Goal: Information Seeking & Learning: Understand process/instructions

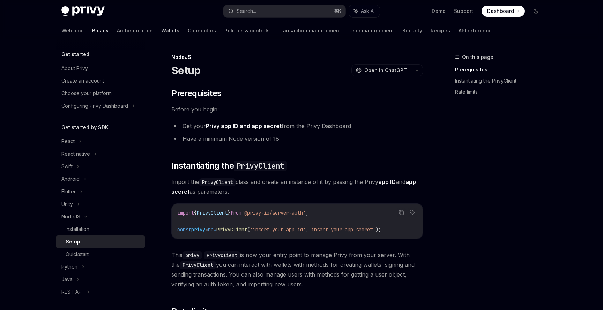
click at [161, 29] on link "Wallets" at bounding box center [170, 30] width 18 height 17
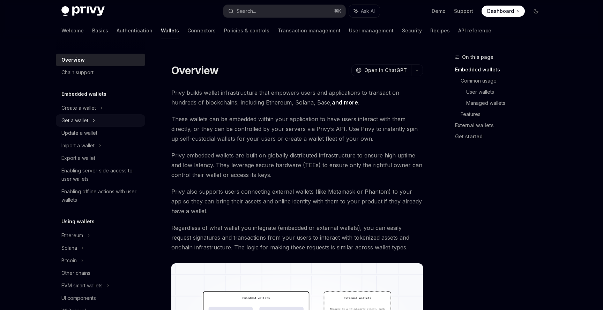
click at [103, 122] on div "Get a wallet" at bounding box center [100, 120] width 89 height 13
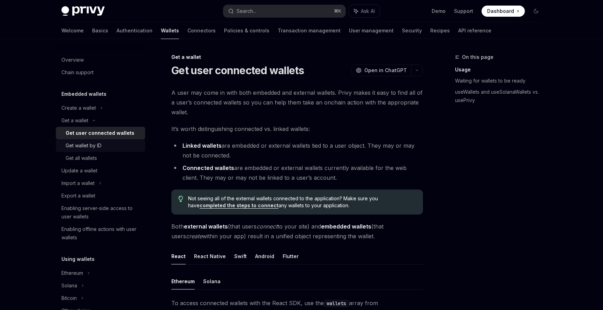
click at [109, 141] on link "Get wallet by ID" at bounding box center [100, 146] width 89 height 13
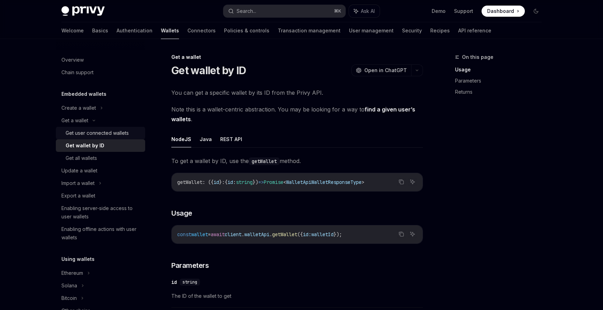
click at [114, 135] on div "Get user connected wallets" at bounding box center [97, 133] width 63 height 8
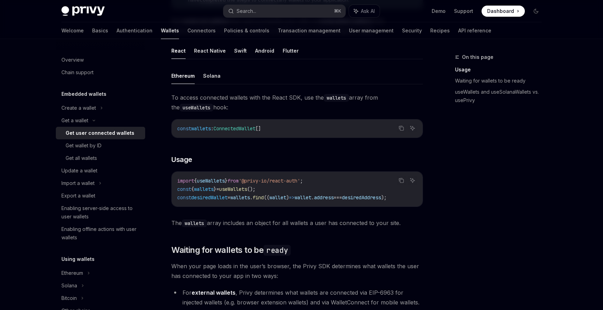
scroll to position [212, 0]
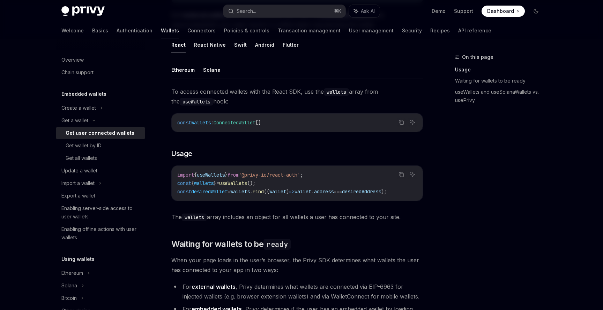
click at [208, 63] on button "Solana" at bounding box center [211, 70] width 17 height 16
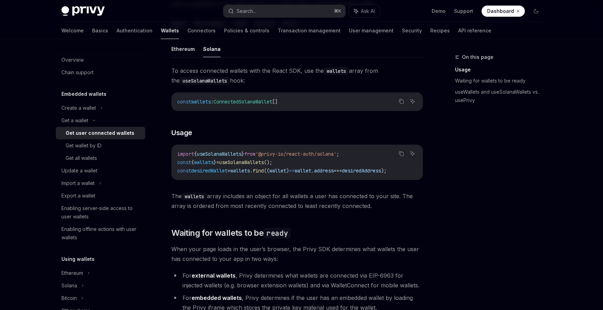
scroll to position [227, 0]
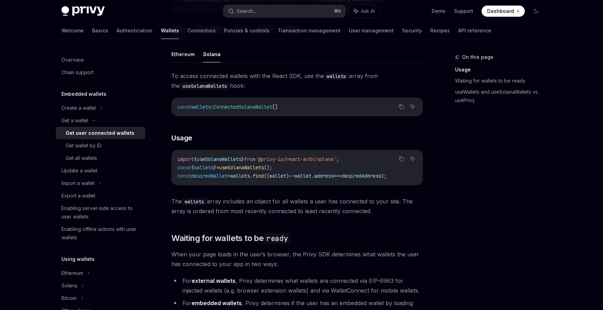
click at [188, 62] on ul "Ethereum Solana" at bounding box center [296, 54] width 251 height 17
click at [188, 58] on button "Ethereum" at bounding box center [182, 54] width 23 height 16
type textarea "*"
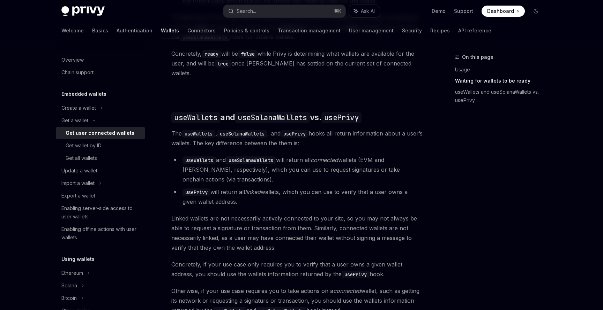
scroll to position [532, 0]
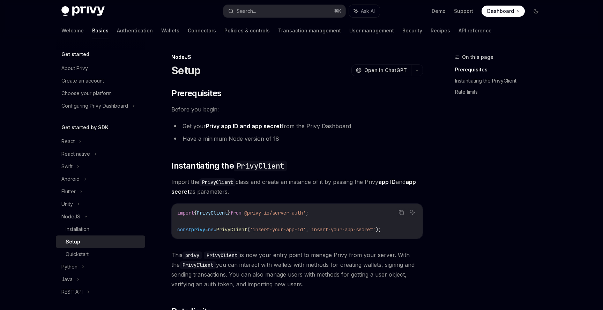
click at [507, 9] on span "Dashboard" at bounding box center [500, 11] width 27 height 7
click at [265, 11] on button "Search... ⌘ K" at bounding box center [284, 11] width 122 height 13
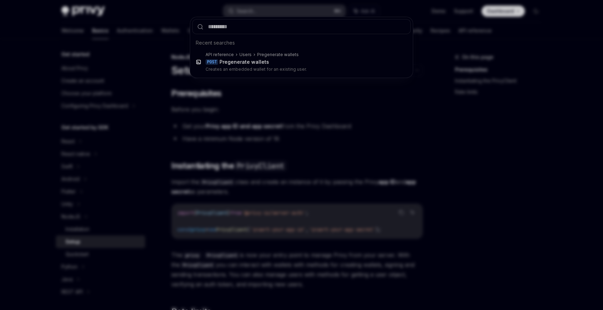
type input "**********"
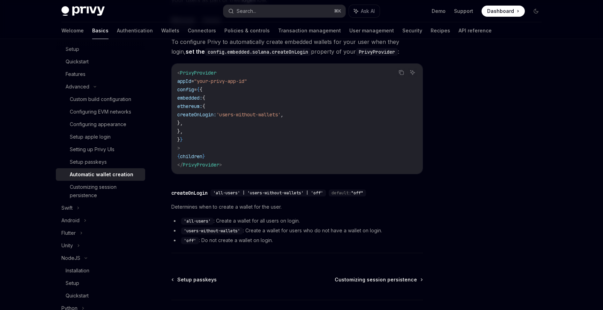
scroll to position [106, 0]
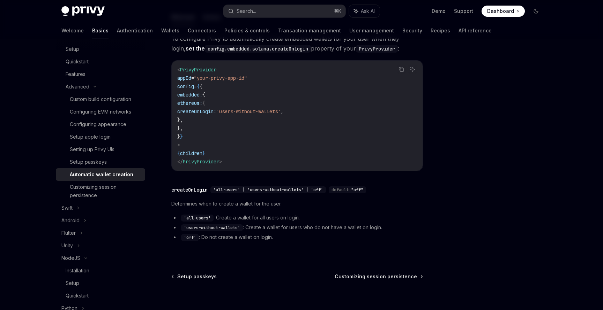
click at [266, 217] on li "'all-users' : Create a wallet for all users on login." at bounding box center [296, 218] width 251 height 8
click at [279, 217] on li "'all-users' : Create a wallet for all users on login." at bounding box center [296, 218] width 251 height 8
click at [290, 219] on li "'all-users' : Create a wallet for all users on login." at bounding box center [296, 218] width 251 height 8
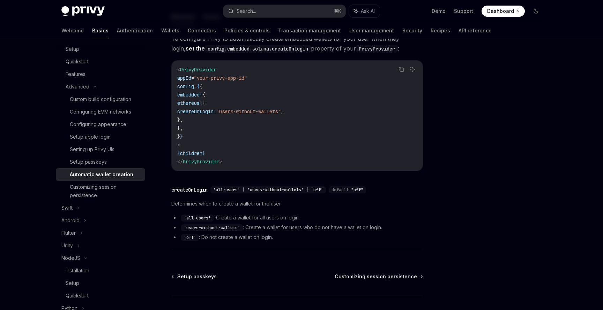
click at [290, 219] on li "'all-users' : Create a wallet for all users on login." at bounding box center [296, 218] width 251 height 8
click at [256, 231] on li "'users-without-wallets' : Create a wallet for users who do not have a wallet on…" at bounding box center [296, 228] width 251 height 8
click at [253, 228] on li "'users-without-wallets' : Create a wallet for users who do not have a wallet on…" at bounding box center [296, 228] width 251 height 8
click at [291, 227] on li "'users-without-wallets' : Create a wallet for users who do not have a wallet on…" at bounding box center [296, 228] width 251 height 8
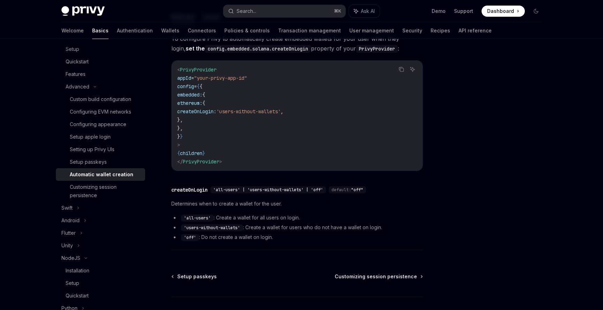
click at [291, 227] on li "'users-without-wallets' : Create a wallet for users who do not have a wallet on…" at bounding box center [296, 228] width 251 height 8
click at [316, 227] on li "'users-without-wallets' : Create a wallet for users who do not have a wallet on…" at bounding box center [296, 228] width 251 height 8
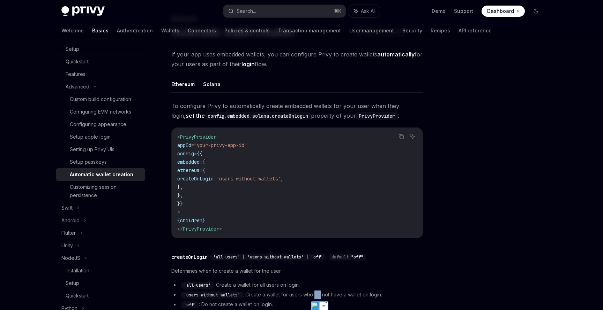
scroll to position [35, 0]
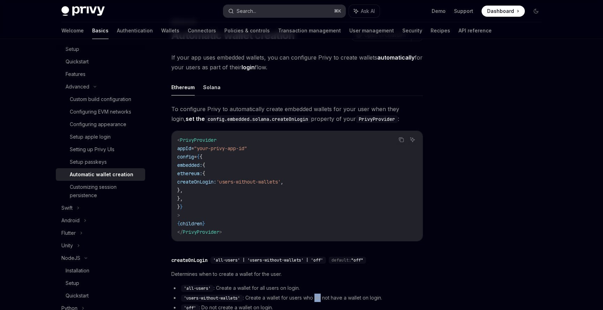
click at [284, 13] on button "Search... ⌘ K" at bounding box center [284, 11] width 122 height 13
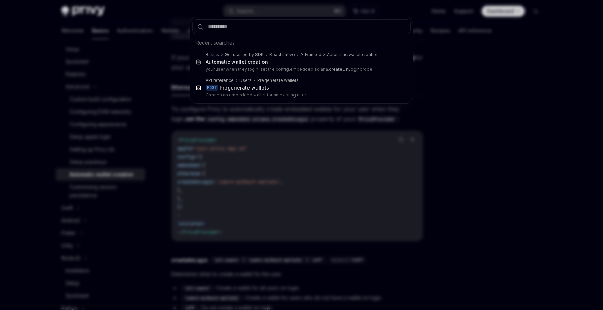
click at [129, 29] on div "Recent searches Basics Get started by SDK React native Advanced Automatic walle…" at bounding box center [301, 155] width 603 height 310
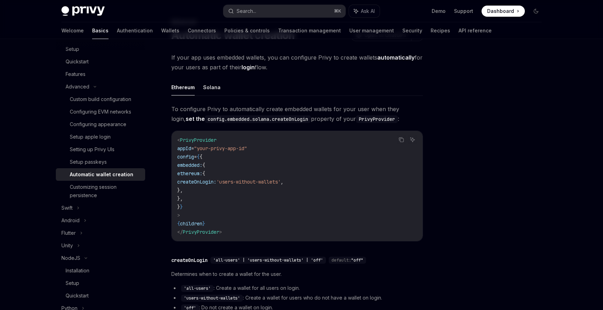
click at [161, 29] on link "Wallets" at bounding box center [170, 30] width 18 height 17
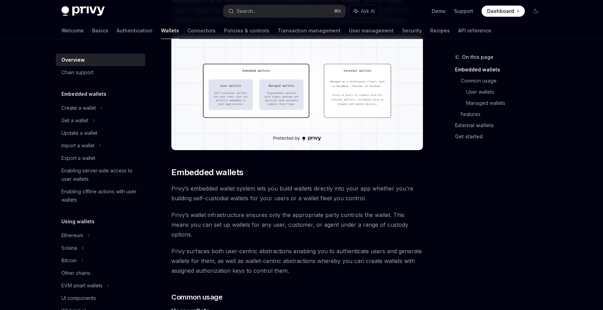
scroll to position [255, 0]
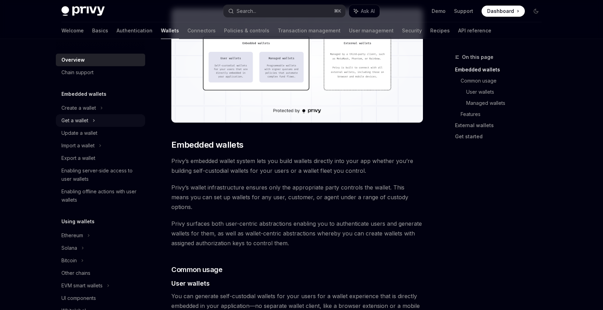
click at [103, 123] on div "Get a wallet" at bounding box center [100, 120] width 89 height 13
type textarea "*"
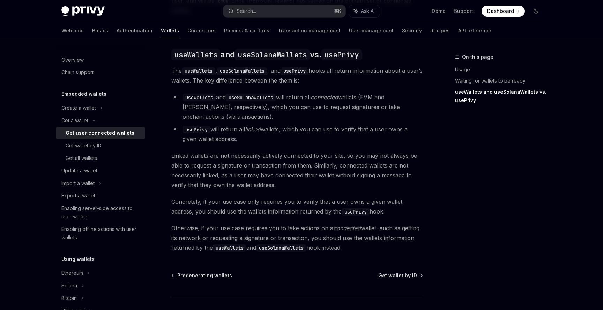
scroll to position [586, 0]
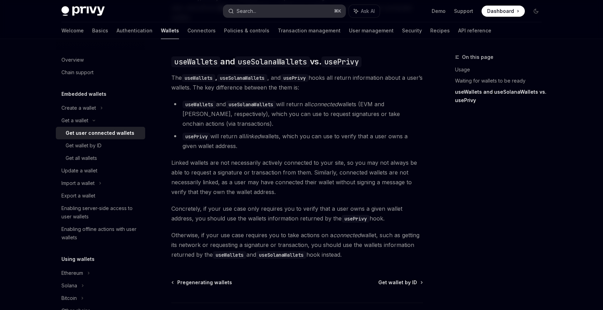
click at [307, 7] on button "Search... ⌘ K" at bounding box center [284, 11] width 122 height 13
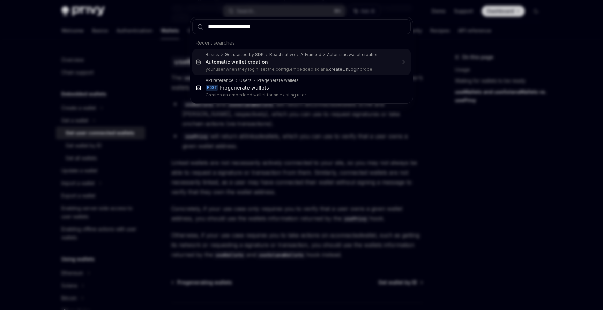
type input "**********"
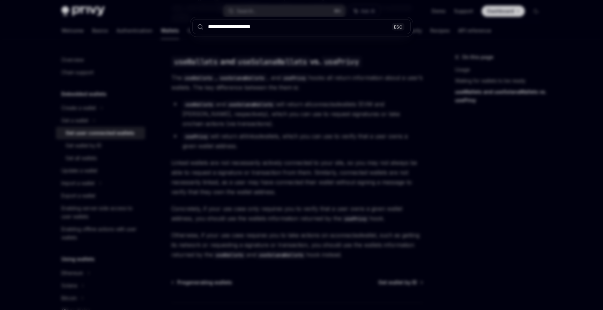
click at [296, 16] on div "**********" at bounding box center [301, 155] width 603 height 310
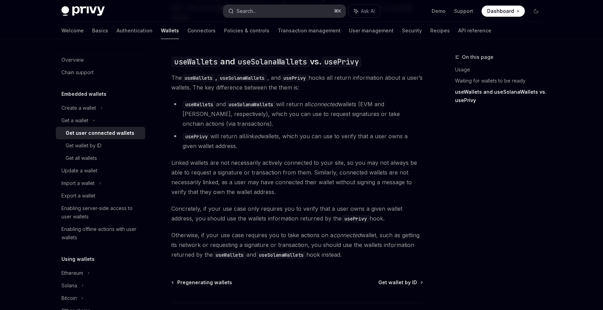
click at [300, 7] on button "Search... ⌘ K" at bounding box center [284, 11] width 122 height 13
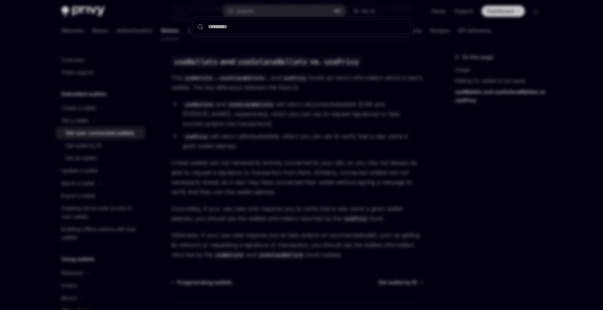
type input "**********"
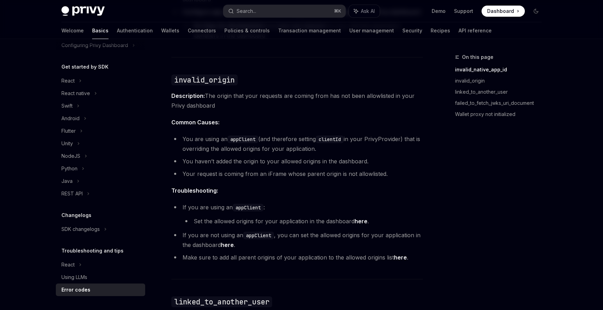
scroll to position [281, 0]
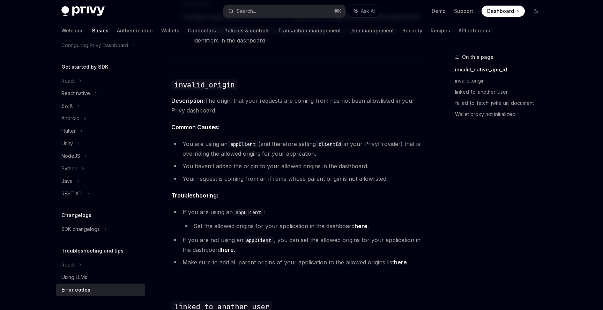
click at [308, 131] on span "Common Causes:" at bounding box center [296, 127] width 251 height 10
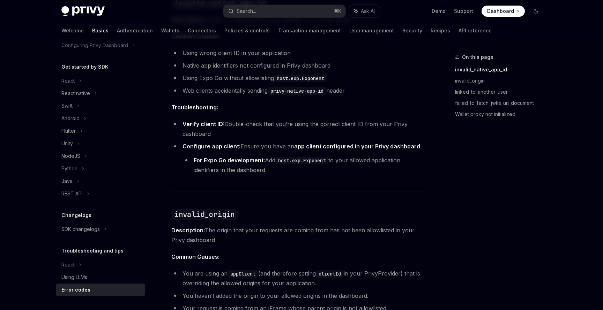
scroll to position [38, 0]
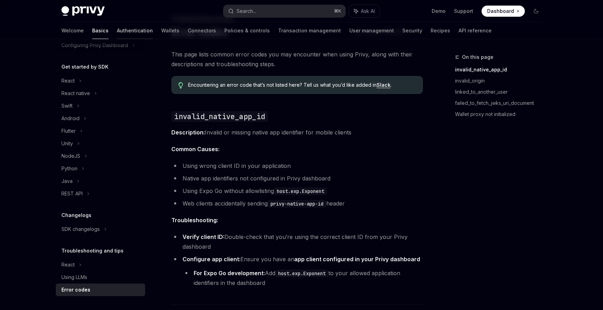
click at [117, 27] on link "Authentication" at bounding box center [135, 30] width 36 height 17
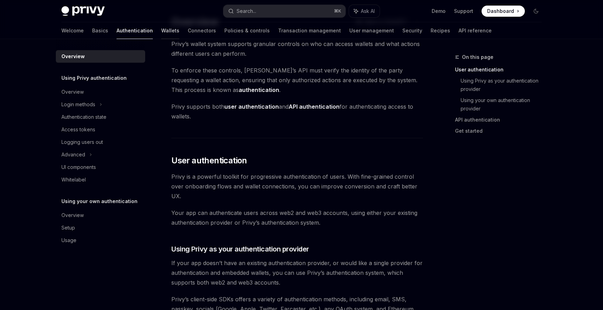
click at [161, 30] on link "Wallets" at bounding box center [170, 30] width 18 height 17
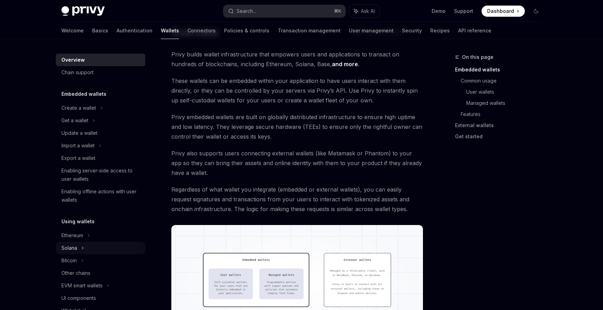
click at [87, 127] on div "Solana" at bounding box center [100, 120] width 89 height 13
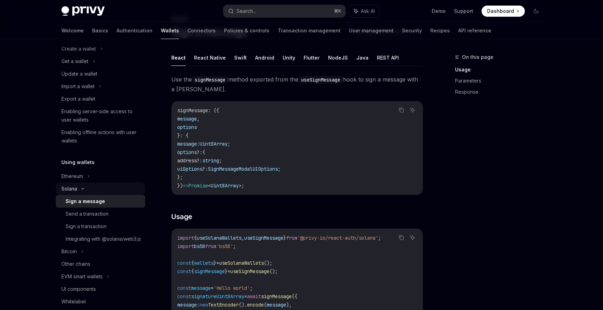
scroll to position [66, 0]
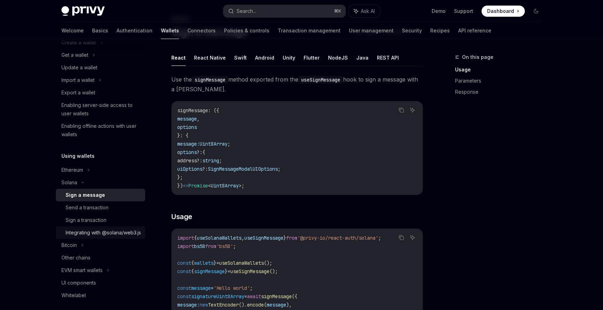
click at [87, 237] on div "Integrating with @solana/web3.js" at bounding box center [103, 233] width 75 height 8
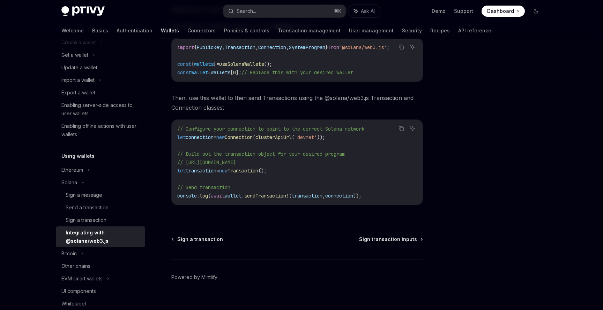
scroll to position [148, 0]
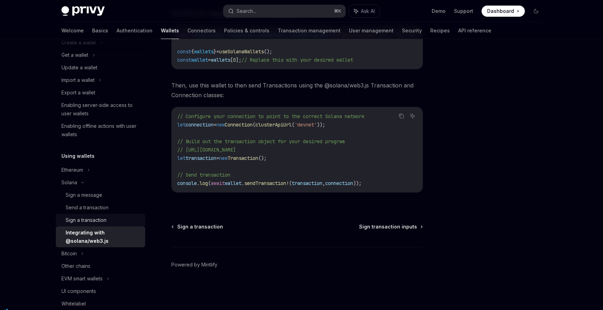
click at [113, 225] on link "Sign a transaction" at bounding box center [100, 220] width 89 height 13
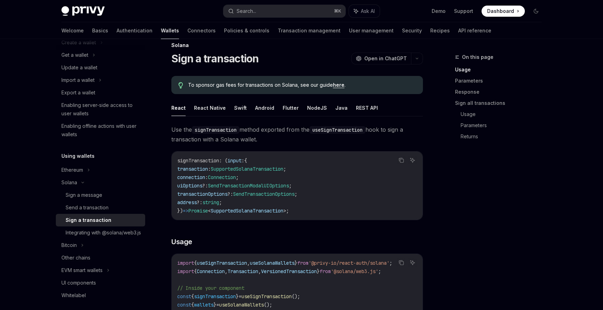
scroll to position [12, 0]
click at [307, 108] on button "NodeJS" at bounding box center [317, 107] width 20 height 16
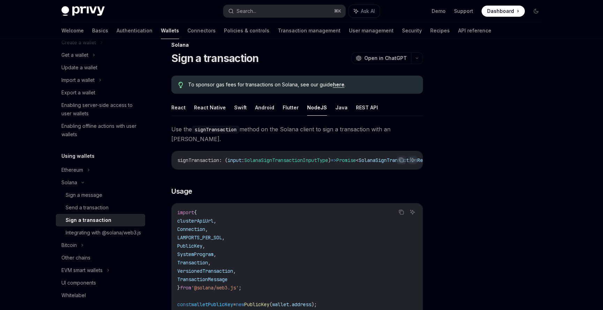
drag, startPoint x: 271, startPoint y: 169, endPoint x: 326, endPoint y: 169, distance: 55.5
click at [326, 169] on div "signTransaction : ( input : SolanaSignTransactionInputType ) => Promise < Solan…" at bounding box center [297, 160] width 251 height 18
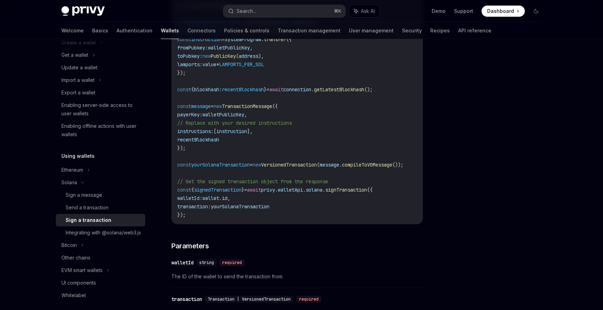
click at [317, 168] on span "VersionedTransaction" at bounding box center [289, 165] width 56 height 6
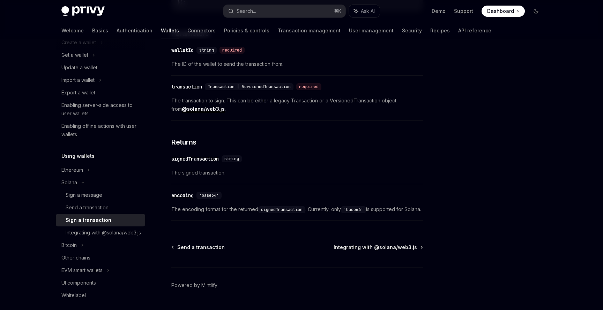
scroll to position [514, 0]
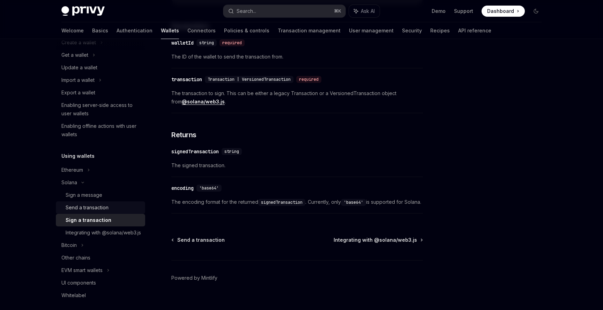
click at [137, 203] on link "Send a transaction" at bounding box center [100, 208] width 89 height 13
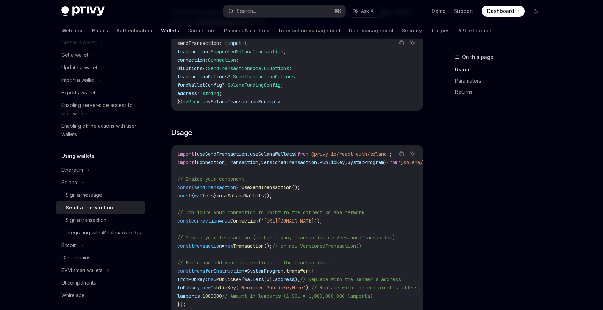
scroll to position [132, 0]
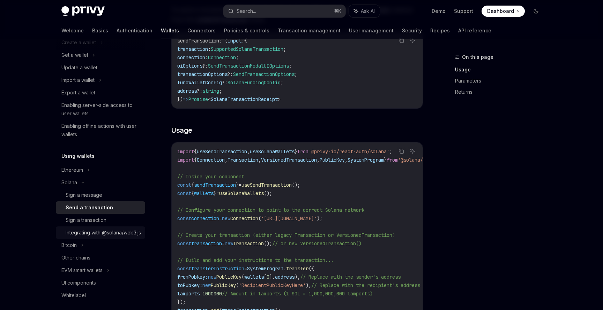
click at [96, 233] on div "Integrating with @solana/web3.js" at bounding box center [103, 233] width 75 height 8
type textarea "*"
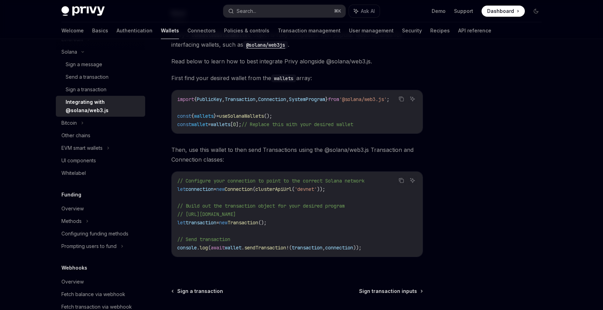
scroll to position [85, 0]
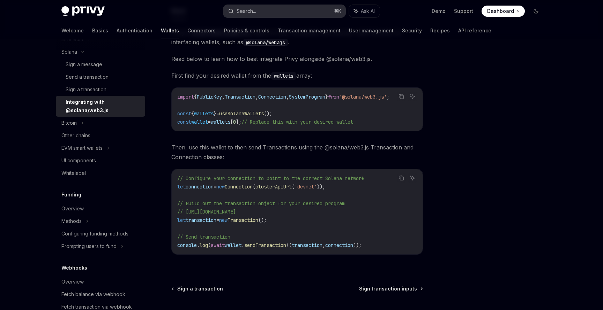
click at [271, 13] on button "Search... ⌘ K" at bounding box center [284, 11] width 122 height 13
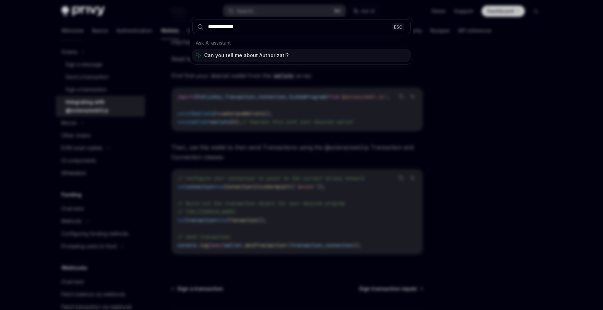
type input "**********"
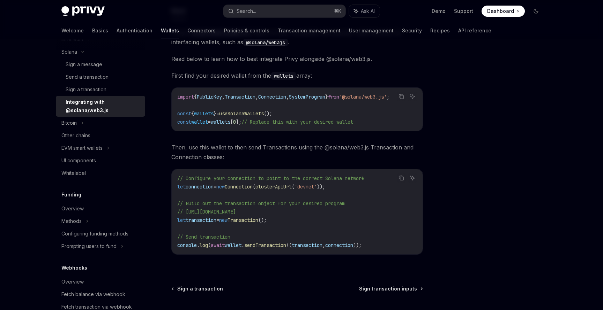
type textarea "*"
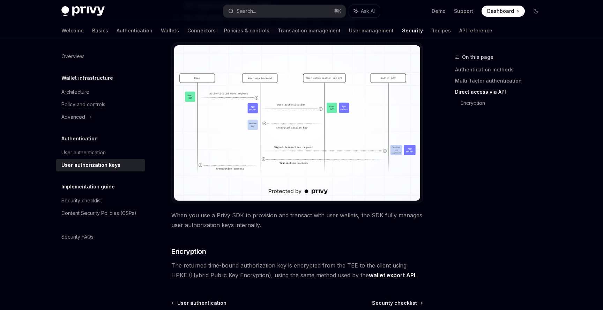
scroll to position [534, 0]
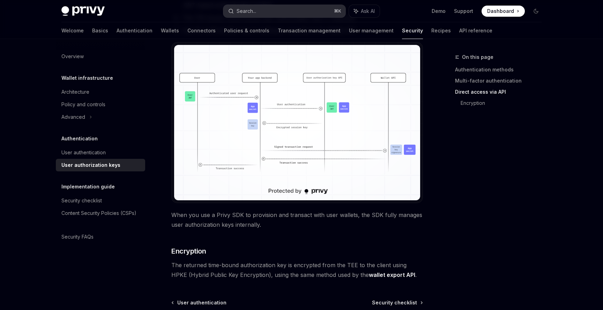
click at [285, 13] on button "Search... ⌘ K" at bounding box center [284, 11] width 122 height 13
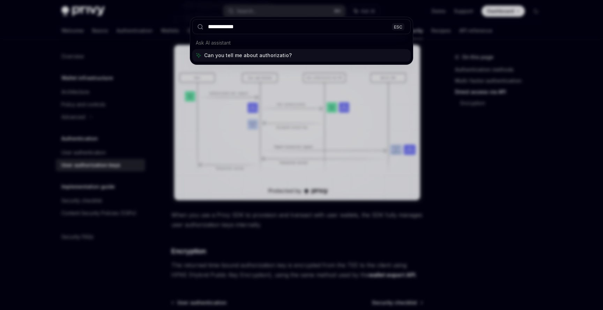
type input "**********"
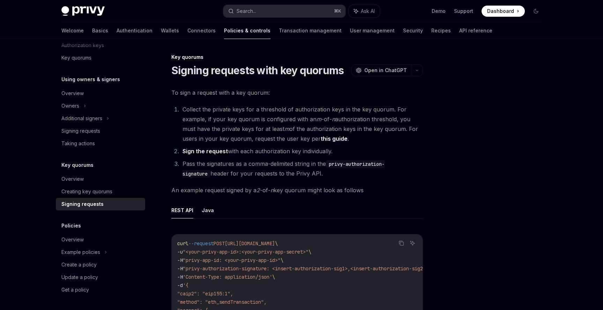
click at [252, 109] on li "Collect the private keys for a threshold of authorization keys in the key quoru…" at bounding box center [301, 124] width 242 height 39
click at [99, 181] on div "Overview" at bounding box center [101, 179] width 80 height 8
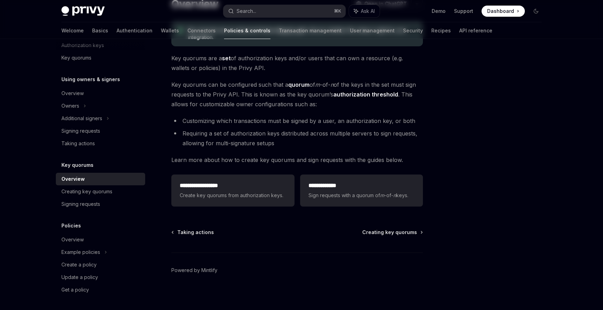
scroll to position [69, 0]
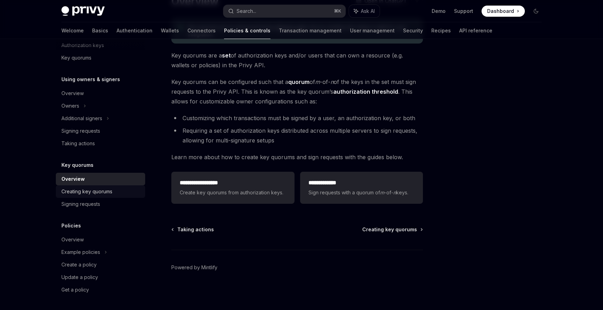
click at [107, 191] on div "Creating key quorums" at bounding box center [86, 192] width 51 height 8
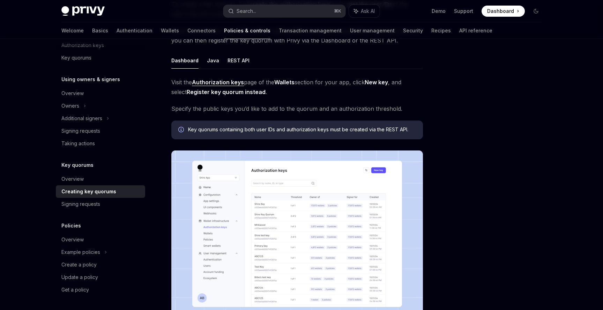
scroll to position [87, 0]
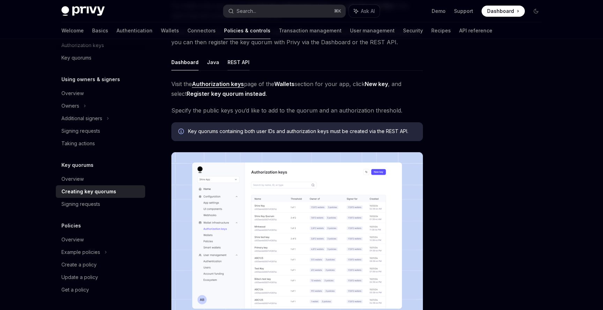
click at [238, 60] on button "REST API" at bounding box center [238, 62] width 22 height 16
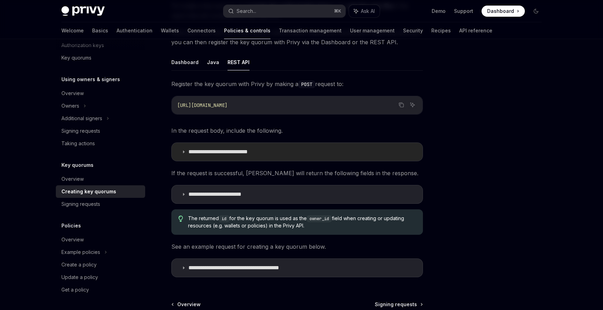
click at [276, 149] on summary "**********" at bounding box center [297, 152] width 251 height 18
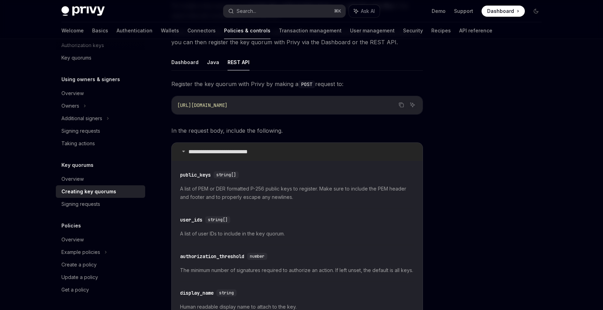
click at [275, 149] on summary "**********" at bounding box center [297, 152] width 251 height 18
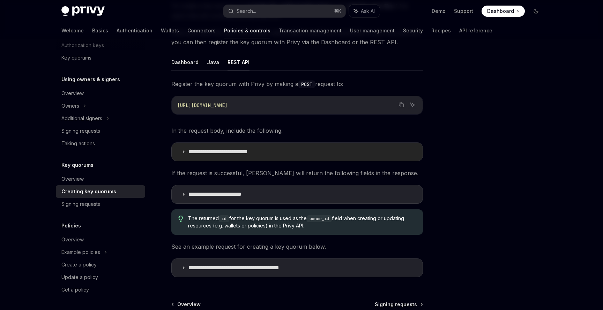
click at [275, 149] on summary "**********" at bounding box center [297, 152] width 251 height 18
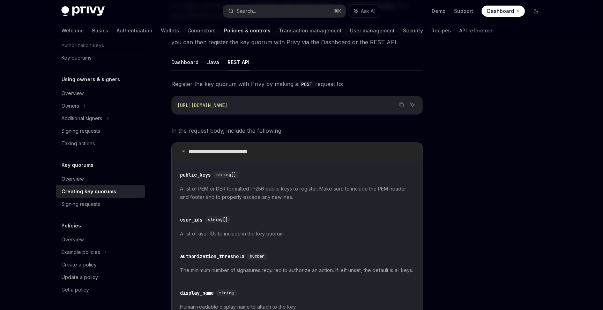
click at [275, 149] on summary "**********" at bounding box center [297, 152] width 251 height 18
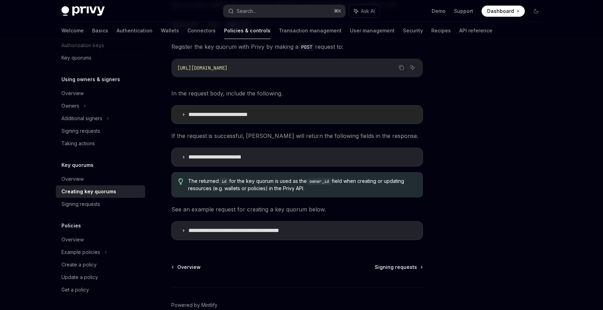
scroll to position [129, 0]
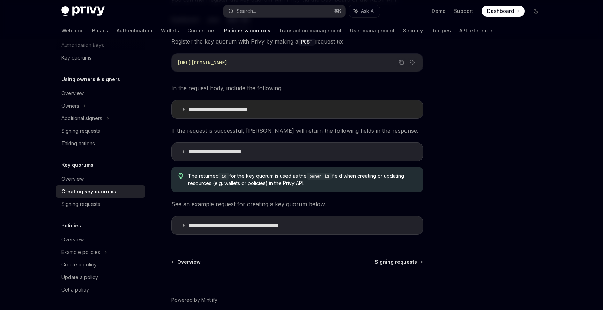
click at [275, 149] on summary "**********" at bounding box center [297, 152] width 251 height 18
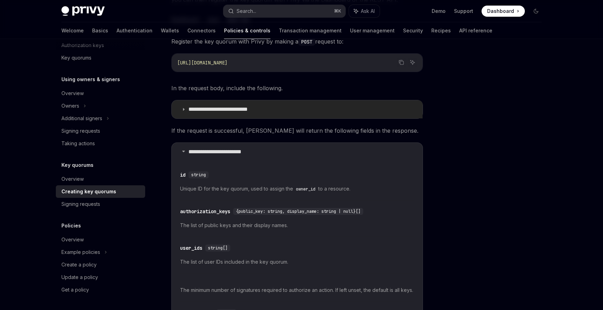
click at [275, 149] on summary "**********" at bounding box center [297, 152] width 251 height 18
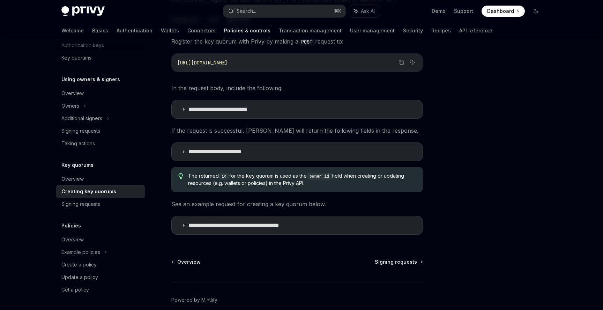
click at [297, 66] on code "https://api.privy.io/v1/key_quorums" at bounding box center [297, 63] width 240 height 8
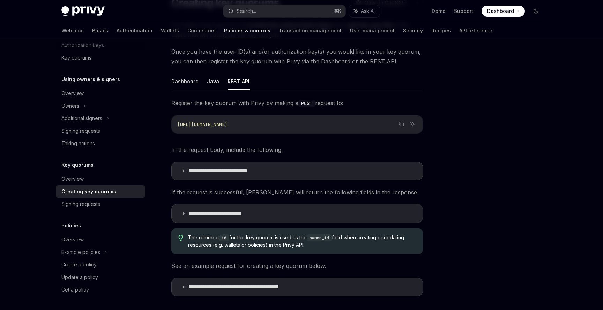
scroll to position [58, 0]
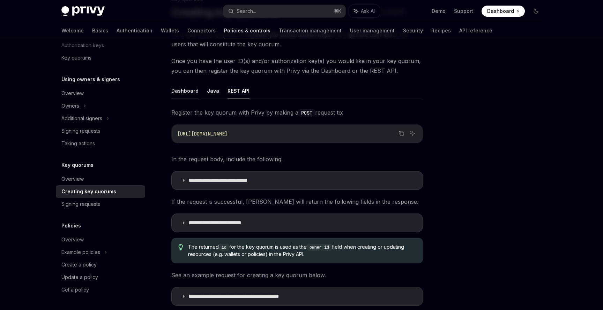
click at [184, 94] on button "Dashboard" at bounding box center [184, 91] width 27 height 16
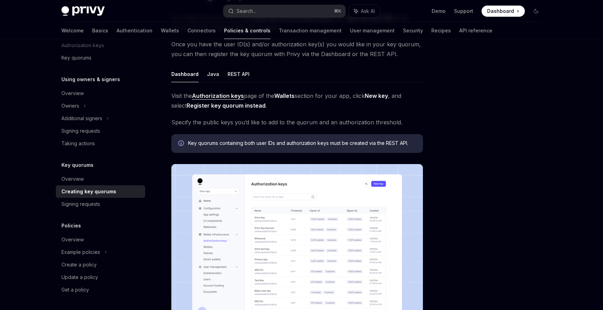
scroll to position [63, 0]
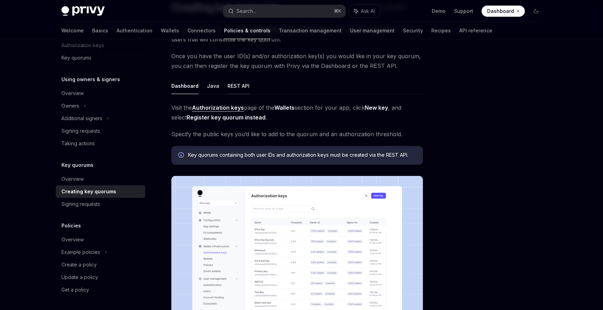
click at [235, 89] on button "REST API" at bounding box center [238, 86] width 22 height 16
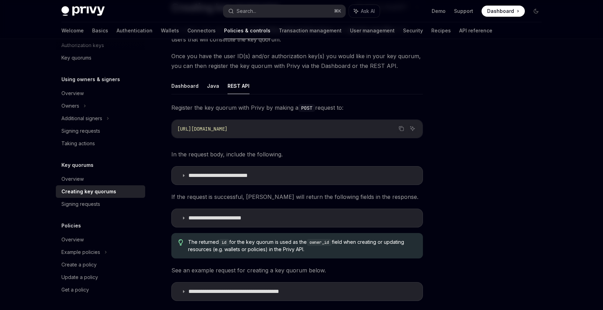
click at [234, 160] on div "**********" at bounding box center [296, 204] width 251 height 203
click at [234, 172] on p "**********" at bounding box center [230, 175] width 84 height 7
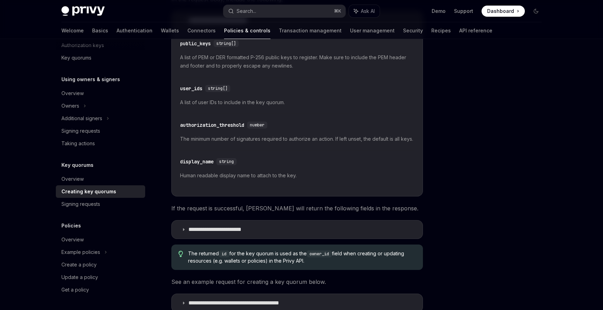
scroll to position [226, 0]
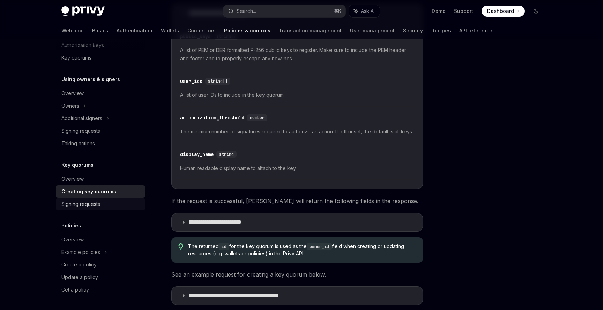
click at [99, 208] on div "Signing requests" at bounding box center [80, 204] width 39 height 8
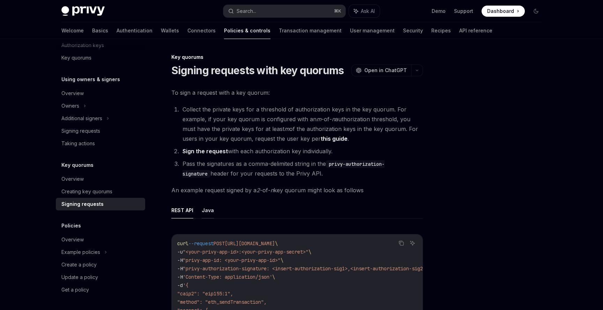
click at [204, 94] on span "To sign a request with a key quorum:" at bounding box center [296, 93] width 251 height 10
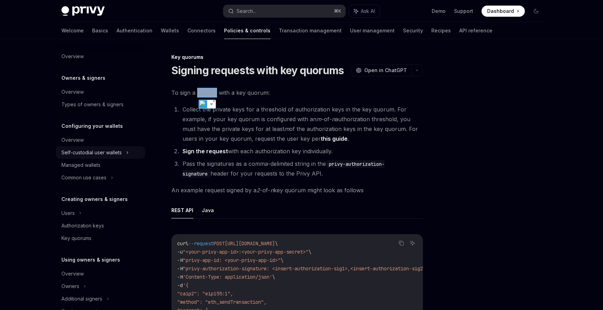
click at [128, 150] on icon at bounding box center [127, 153] width 3 height 8
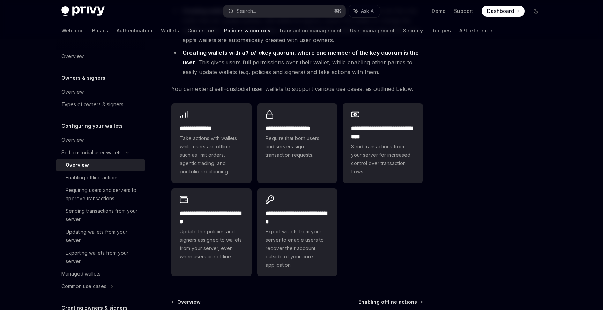
scroll to position [171, 0]
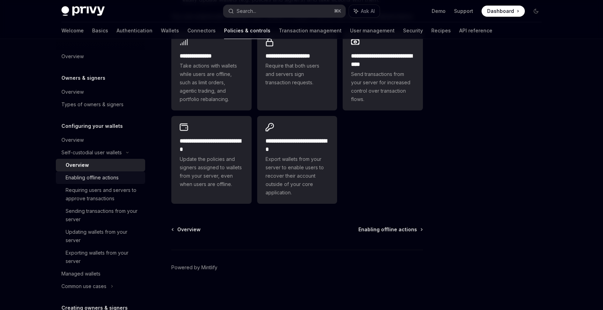
click at [141, 177] on link "Enabling offline actions" at bounding box center [100, 178] width 89 height 13
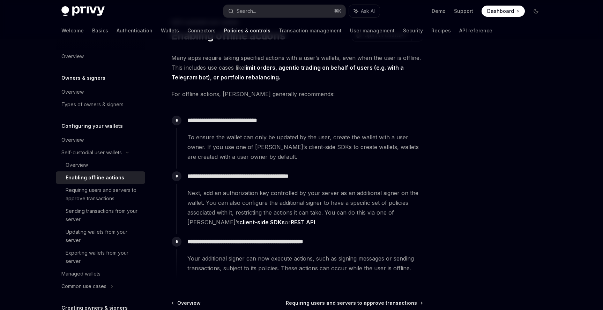
scroll to position [53, 0]
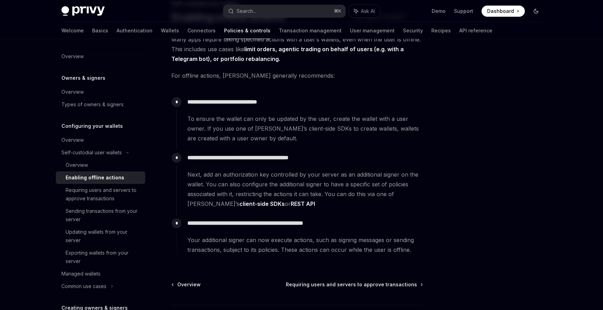
click at [538, 10] on icon "Toggle dark mode" at bounding box center [536, 11] width 6 height 6
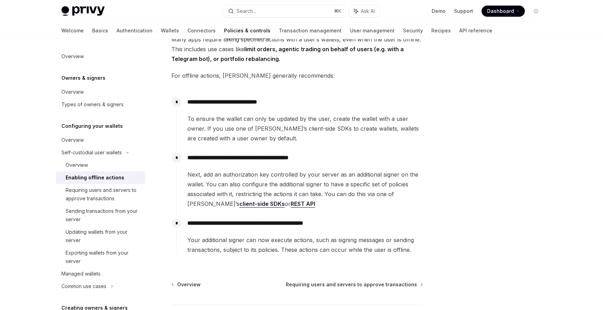
click at [239, 205] on link "client-side SDKs" at bounding box center [261, 204] width 45 height 7
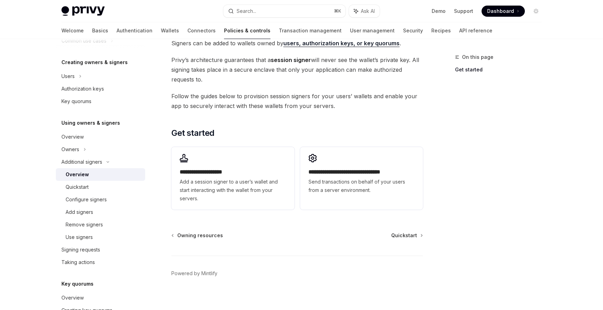
scroll to position [149, 0]
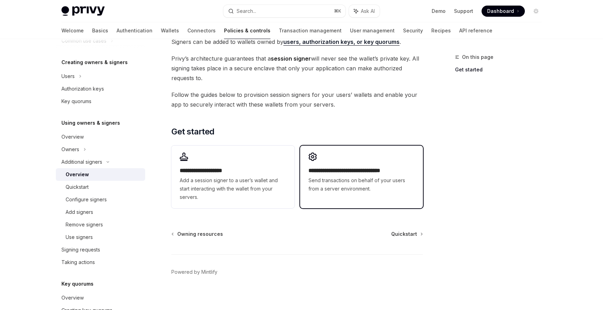
click at [332, 175] on div "**********" at bounding box center [361, 180] width 106 height 27
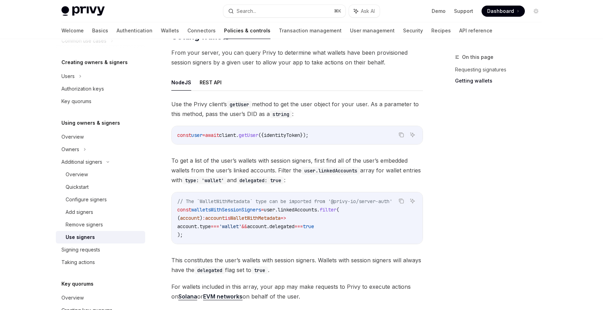
scroll to position [244, 0]
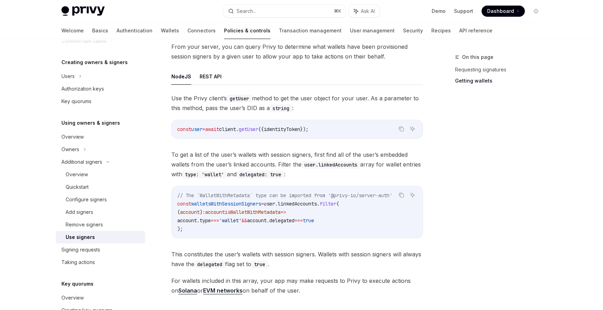
click at [258, 129] on span "getUser" at bounding box center [249, 129] width 20 height 6
click at [300, 132] on span "identityToken" at bounding box center [282, 129] width 36 height 6
click at [317, 204] on span "linkedAccounts" at bounding box center [297, 204] width 39 height 6
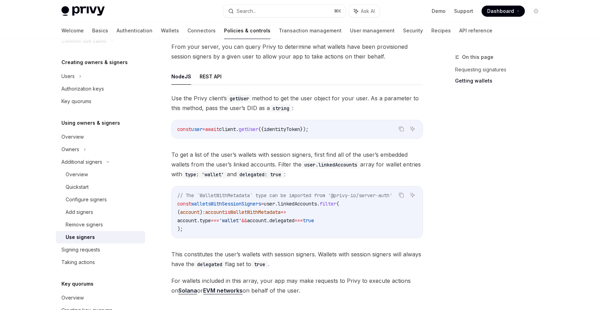
click at [317, 204] on span "linkedAccounts" at bounding box center [297, 204] width 39 height 6
click at [336, 204] on span "filter" at bounding box center [327, 204] width 17 height 6
click at [278, 211] on span "WalletWithMetadata" at bounding box center [255, 212] width 50 height 6
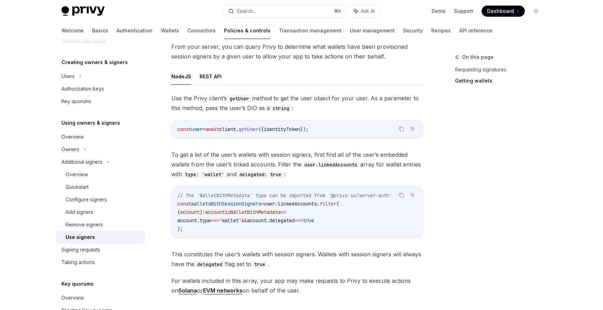
click at [278, 211] on span "WalletWithMetadata" at bounding box center [255, 212] width 50 height 6
click at [443, 194] on div "On this page Requesting signatures Getting wallets" at bounding box center [494, 181] width 106 height 257
click at [300, 131] on span "identityToken" at bounding box center [282, 129] width 36 height 6
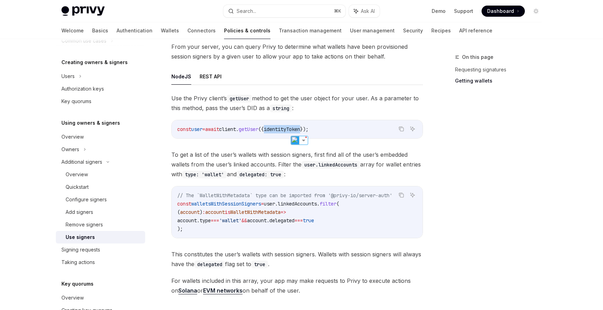
click at [317, 214] on code "// The `WalletWithMetadata` type can be imported from '@privy-io/server-auth' c…" at bounding box center [297, 212] width 240 height 42
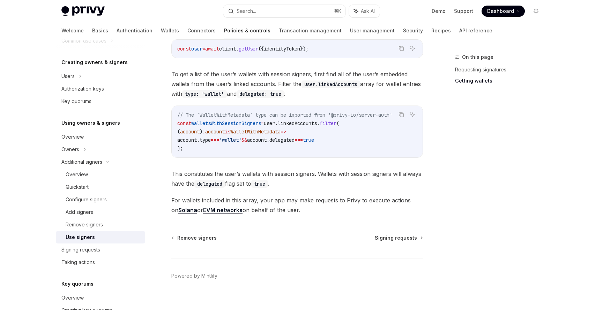
scroll to position [333, 0]
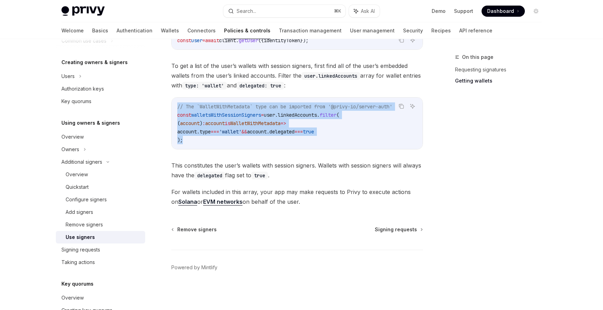
drag, startPoint x: 239, startPoint y: 146, endPoint x: 177, endPoint y: 109, distance: 72.9
click at [177, 109] on div "// The `WalletWithMetadata` type can be imported from '@privy-io/server-auth' c…" at bounding box center [297, 124] width 251 height 52
click at [385, 229] on span "Signing requests" at bounding box center [396, 229] width 42 height 7
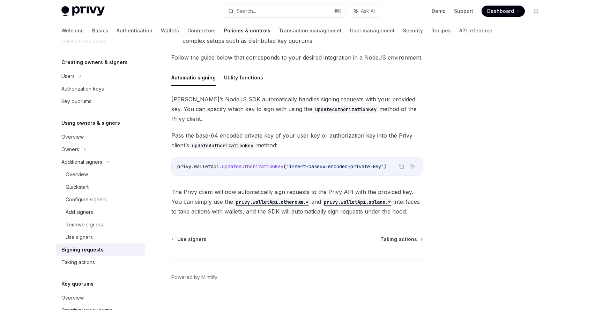
scroll to position [185, 0]
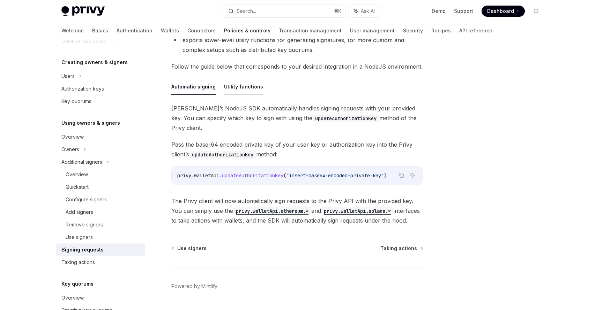
click at [257, 92] on button "Utility functions" at bounding box center [243, 86] width 39 height 16
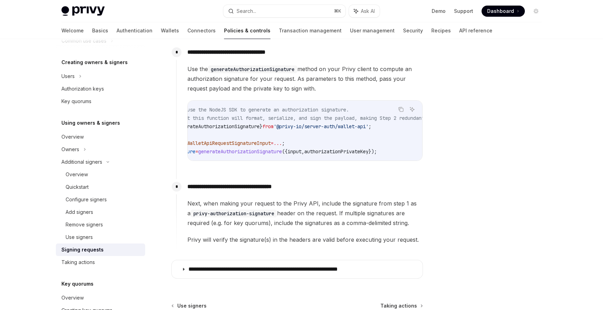
scroll to position [0, 60]
drag, startPoint x: 329, startPoint y: 126, endPoint x: 297, endPoint y: 126, distance: 31.4
click at [297, 126] on span "'@privy-io/server-auth/wallet-api'" at bounding box center [299, 126] width 95 height 6
copy span "server-auth"
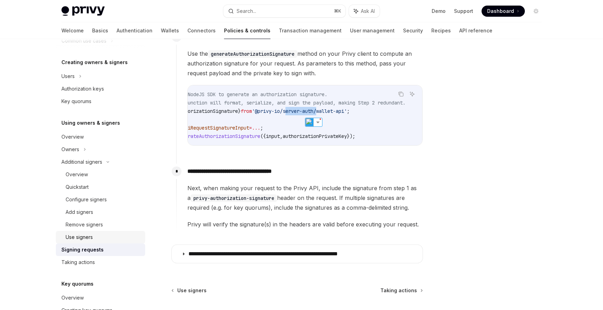
click at [128, 234] on div "Use signers" at bounding box center [103, 237] width 75 height 8
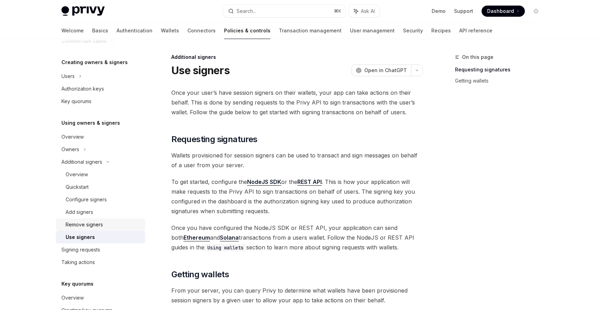
click at [138, 219] on link "Remove signers" at bounding box center [100, 225] width 89 height 13
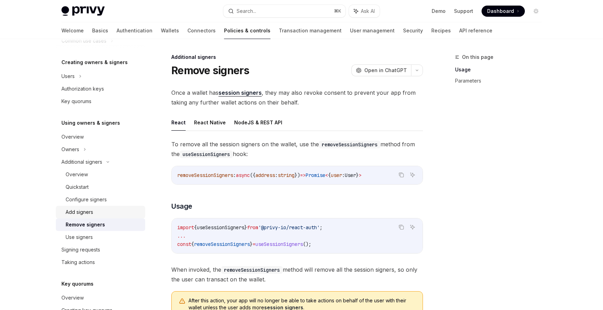
click at [137, 212] on div "Add signers" at bounding box center [103, 212] width 75 height 8
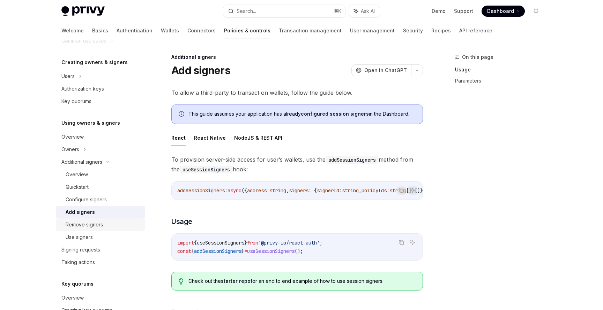
click at [135, 229] on link "Remove signers" at bounding box center [100, 225] width 89 height 13
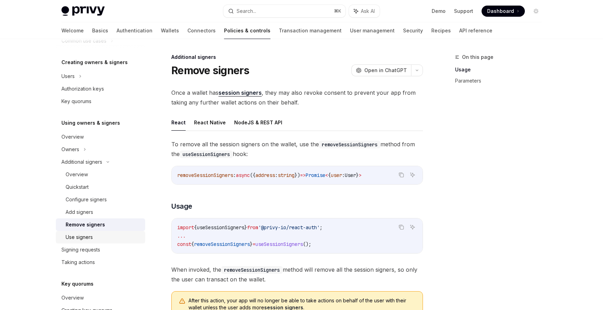
click at [134, 233] on div "Use signers" at bounding box center [103, 237] width 75 height 8
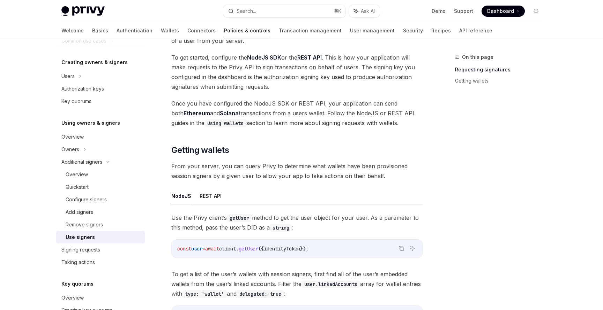
scroll to position [127, 0]
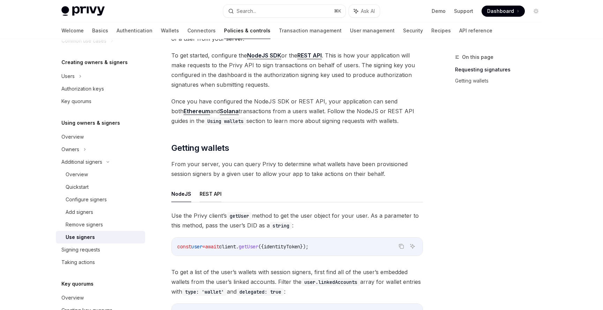
click at [209, 186] on button "REST API" at bounding box center [211, 194] width 22 height 16
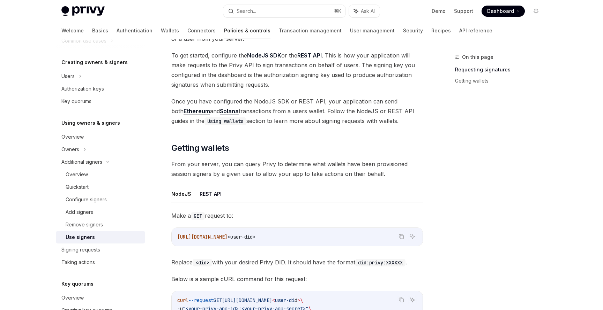
click at [181, 191] on button "NodeJS" at bounding box center [181, 194] width 20 height 16
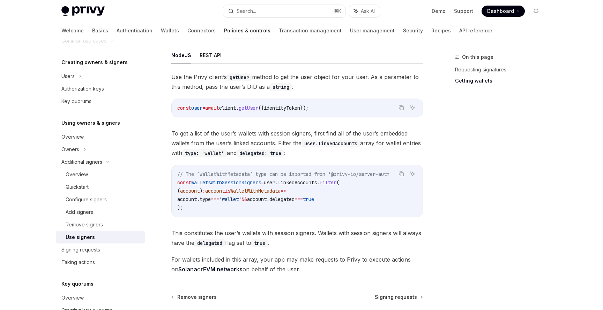
scroll to position [266, 0]
click at [300, 182] on span "linkedAccounts" at bounding box center [297, 182] width 39 height 6
copy span "linkedAccounts"
click at [362, 190] on code "// The `WalletWithMetadata` type can be imported from '@privy-io/server-auth' c…" at bounding box center [297, 191] width 240 height 42
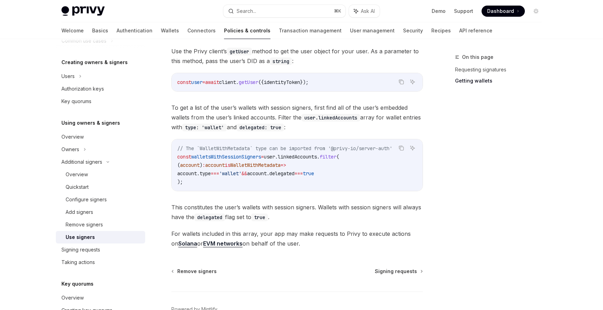
scroll to position [294, 0]
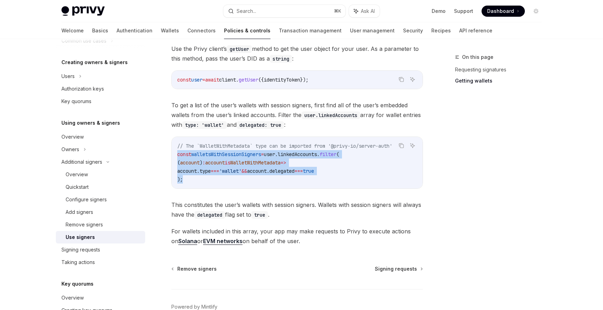
drag, startPoint x: 229, startPoint y: 180, endPoint x: 168, endPoint y: 155, distance: 65.8
click at [168, 155] on div "Additional signers Use signers OpenAI Open in ChatGPT OpenAI Open in ChatGPT On…" at bounding box center [231, 54] width 385 height 590
copy code "const walletsWithSessionSigners = user . linkedAccounts . filter ( ( account ) …"
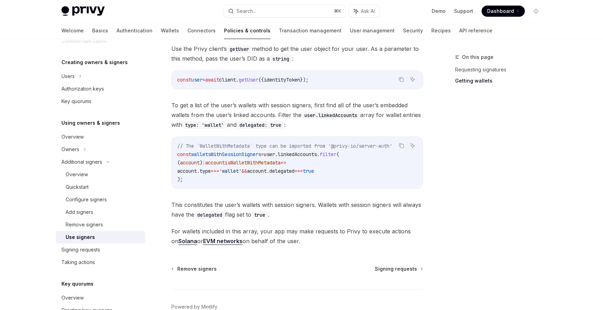
click at [289, 146] on span "// The `WalletWithMetadata` type can be imported from '@privy-io/server-auth'" at bounding box center [284, 146] width 215 height 6
click at [107, 261] on div "Taking actions" at bounding box center [101, 262] width 80 height 8
type textarea "*"
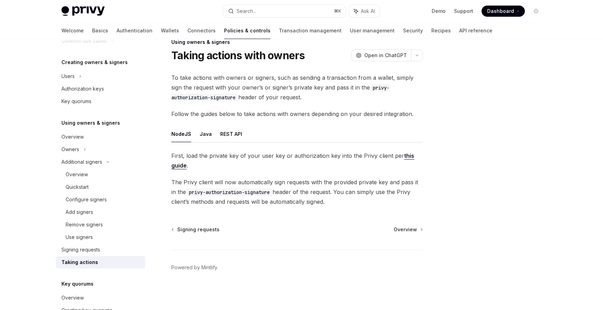
click at [178, 163] on link "this guide" at bounding box center [292, 160] width 243 height 17
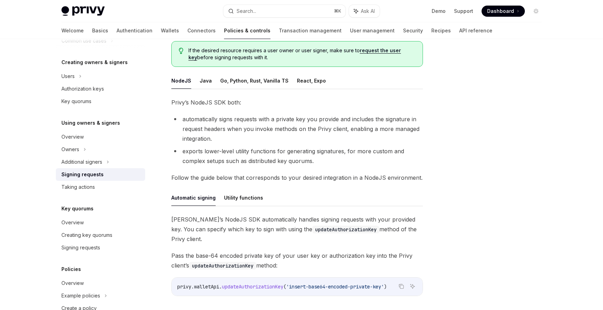
scroll to position [47, 0]
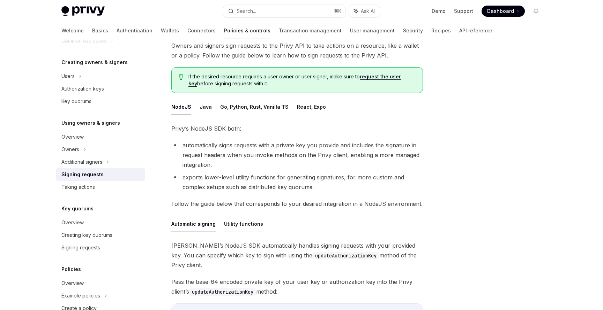
click at [243, 220] on button "Utility functions" at bounding box center [243, 224] width 39 height 16
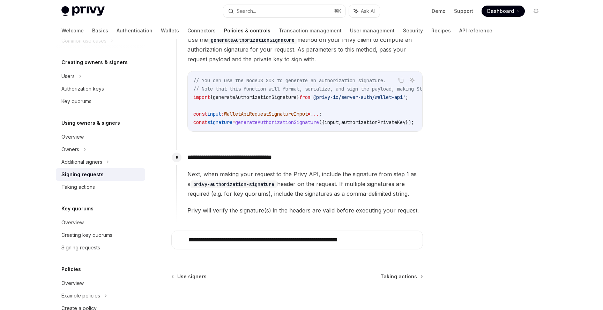
scroll to position [375, 0]
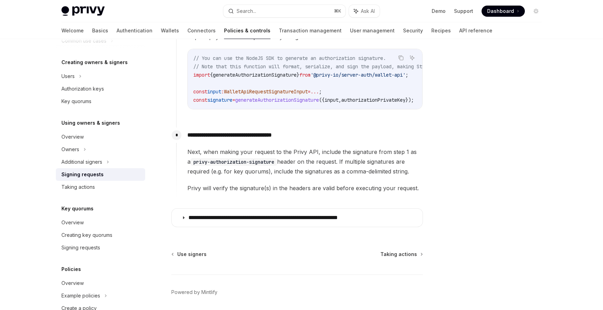
click at [243, 220] on p "**********" at bounding box center [284, 218] width 193 height 7
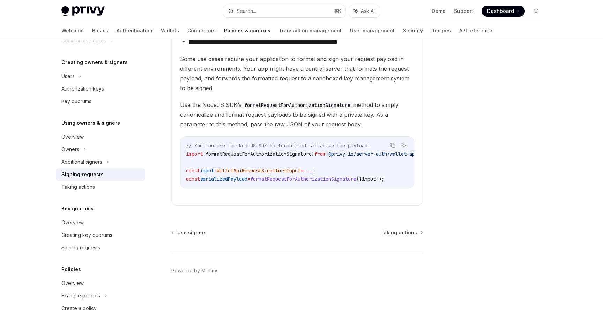
click at [304, 181] on span "formatRequestForAuthorizationSignature" at bounding box center [303, 179] width 106 height 6
click at [304, 181] on span "formatRequestForAuthorizationSignature" at bounding box center [282, 179] width 106 height 6
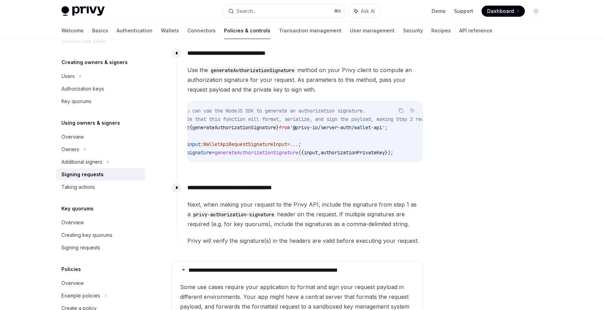
scroll to position [0, 34]
click at [254, 155] on span "generateAuthorizationSignature" at bounding box center [243, 153] width 84 height 6
copy span "generateAuthorizationSignature"
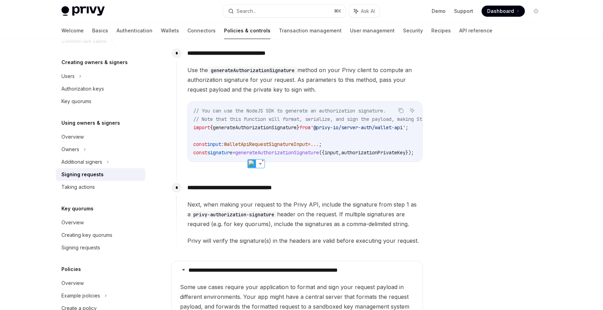
click at [255, 150] on span "generateAuthorizationSignature" at bounding box center [277, 153] width 84 height 6
copy span "generateAuthorizationSignature"
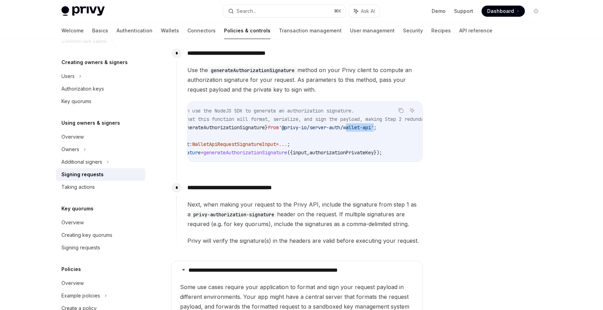
drag, startPoint x: 361, startPoint y: 128, endPoint x: 391, endPoint y: 128, distance: 30.0
click at [374, 128] on span "'@privy-io/server-auth/wallet-api'" at bounding box center [326, 128] width 95 height 6
copy span "wallet-api"
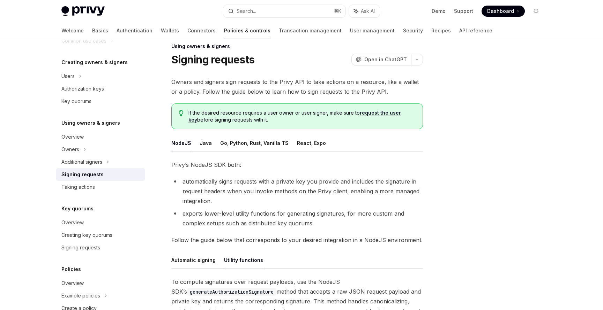
scroll to position [0, 0]
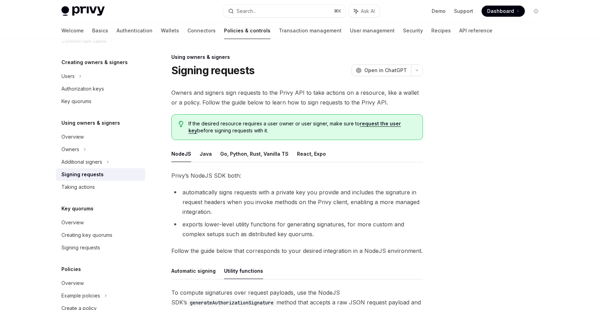
click at [371, 122] on link "request the user key" at bounding box center [294, 127] width 212 height 13
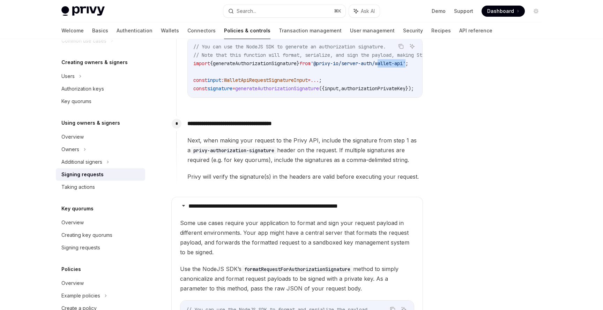
scroll to position [394, 0]
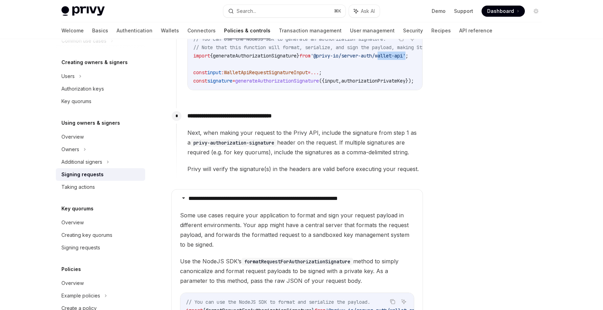
click at [325, 120] on p "**********" at bounding box center [304, 116] width 235 height 10
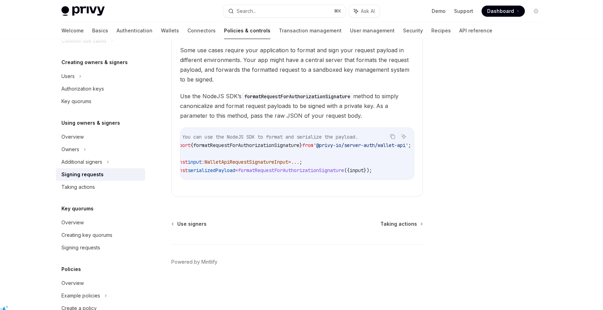
scroll to position [0, 47]
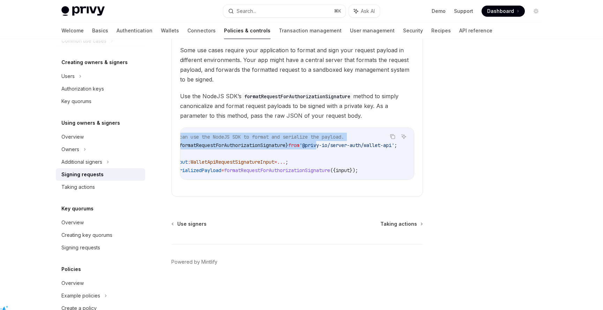
drag, startPoint x: 390, startPoint y: 148, endPoint x: 309, endPoint y: 148, distance: 81.3
click at [309, 148] on div "Copy Ask AI // You can use the NodeJS SDK to format and serialize the payload. …" at bounding box center [297, 154] width 234 height 52
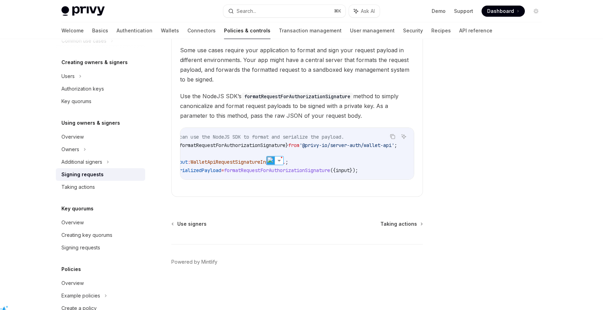
click at [308, 148] on span "'@privy-io/server-auth/wallet-api'" at bounding box center [346, 145] width 95 height 6
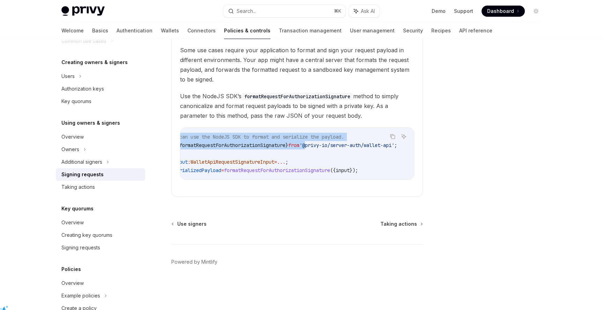
drag, startPoint x: 297, startPoint y: 148, endPoint x: 391, endPoint y: 147, distance: 94.2
click at [391, 147] on div "Copy Ask AI // You can use the NodeJS SDK to format and serialize the payload. …" at bounding box center [297, 154] width 234 height 52
click at [391, 147] on div "Copy" at bounding box center [392, 147] width 15 height 7
drag, startPoint x: 391, startPoint y: 147, endPoint x: 299, endPoint y: 150, distance: 92.1
click at [299, 150] on div "Copy Ask AI // You can use the NodeJS SDK to format and serialize the payload. …" at bounding box center [297, 154] width 234 height 52
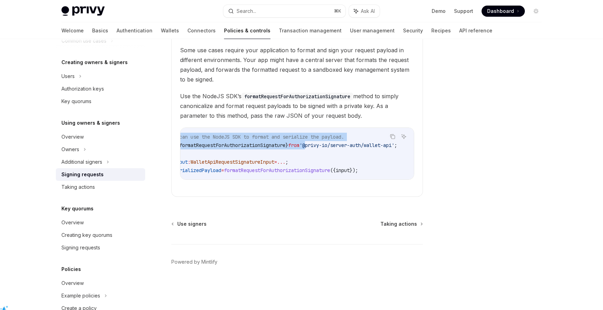
click at [299, 149] on span "'@privy-io/server-auth/wallet-api'" at bounding box center [346, 145] width 95 height 6
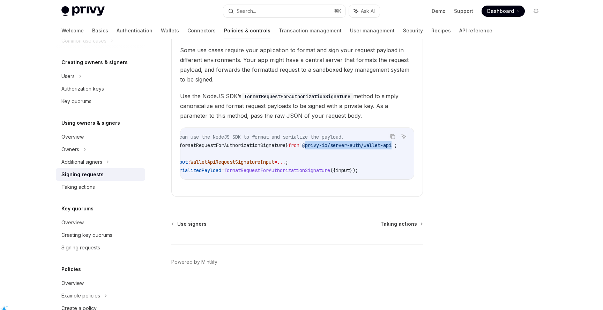
drag, startPoint x: 298, startPoint y: 149, endPoint x: 390, endPoint y: 146, distance: 91.8
click at [390, 146] on span "'@privy-io/server-auth/wallet-api'" at bounding box center [346, 145] width 95 height 6
drag, startPoint x: 390, startPoint y: 146, endPoint x: 303, endPoint y: 149, distance: 86.2
click at [303, 149] on span "'@privy-io/server-auth/wallet-api'" at bounding box center [346, 145] width 95 height 6
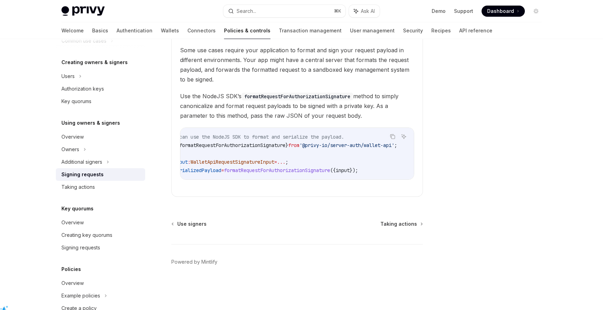
drag, startPoint x: 299, startPoint y: 148, endPoint x: 379, endPoint y: 146, distance: 79.9
click at [379, 146] on span "'@privy-io/server-auth/wallet-api'" at bounding box center [346, 145] width 95 height 6
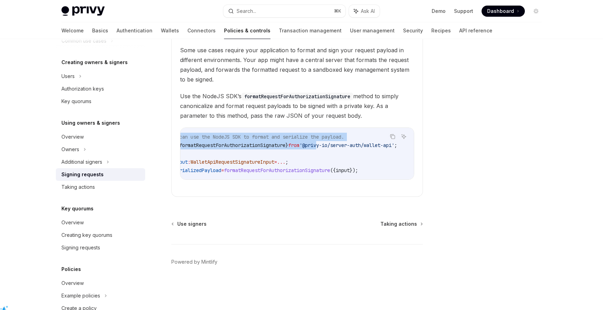
drag, startPoint x: 391, startPoint y: 148, endPoint x: 309, endPoint y: 149, distance: 81.3
click at [309, 149] on div "Copy Ask AI // You can use the NodeJS SDK to format and serialize the payload. …" at bounding box center [297, 154] width 234 height 52
click at [309, 149] on span "'@privy-io/server-auth/wallet-api'" at bounding box center [346, 145] width 95 height 6
drag, startPoint x: 392, startPoint y: 148, endPoint x: 332, endPoint y: 147, distance: 59.7
click at [332, 147] on div "Copy Ask AI // You can use the NodeJS SDK to format and serialize the payload. …" at bounding box center [297, 154] width 234 height 52
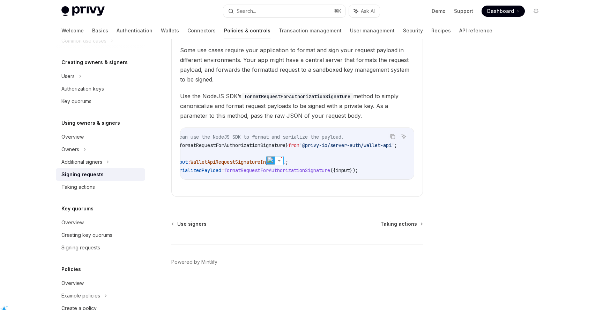
click at [318, 168] on code "// You can use the NodeJS SDK to format and serialize the payload. import { for…" at bounding box center [287, 154] width 254 height 42
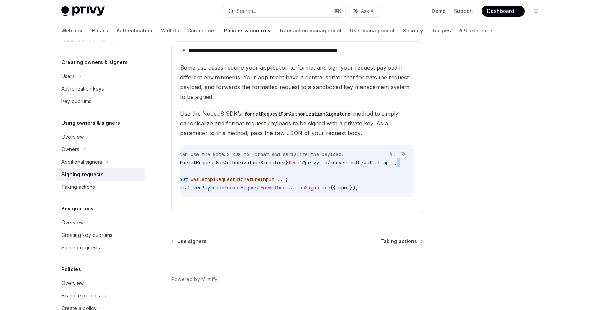
scroll to position [0, 0]
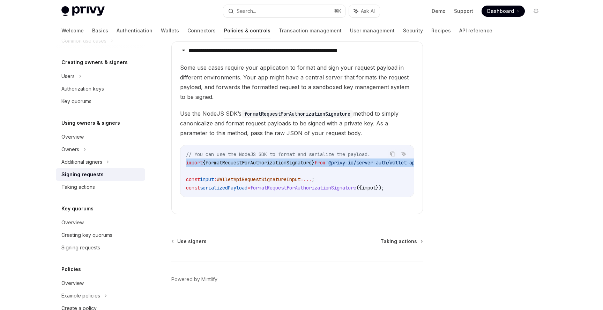
drag, startPoint x: 398, startPoint y: 164, endPoint x: 185, endPoint y: 166, distance: 213.1
click at [185, 166] on div "// You can use the NodeJS SDK to format and serialize the payload. import { for…" at bounding box center [296, 171] width 233 height 52
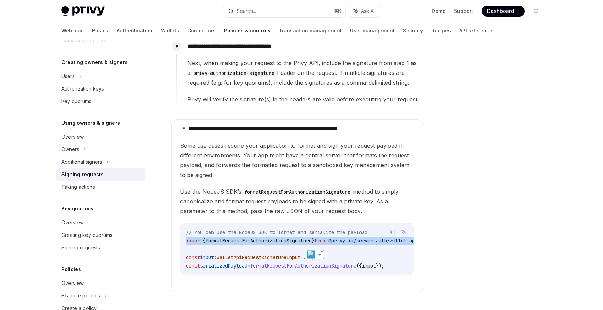
scroll to position [454, 0]
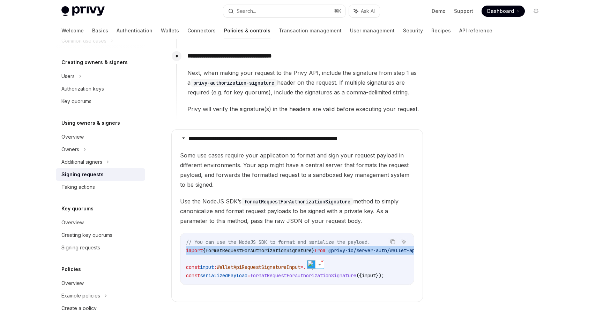
copy span "import { formatRequestForAuthorizationSignature } from '@privy-io/server-auth/w…"
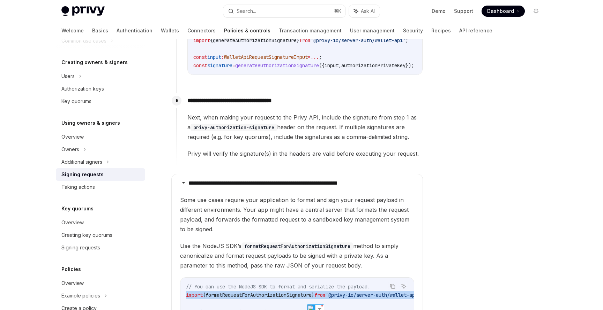
scroll to position [373, 0]
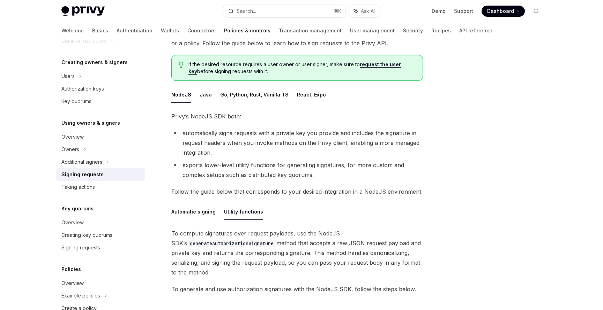
scroll to position [63, 0]
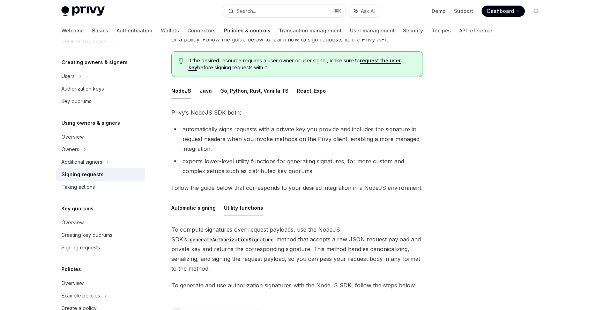
click at [192, 206] on button "Automatic signing" at bounding box center [193, 208] width 44 height 16
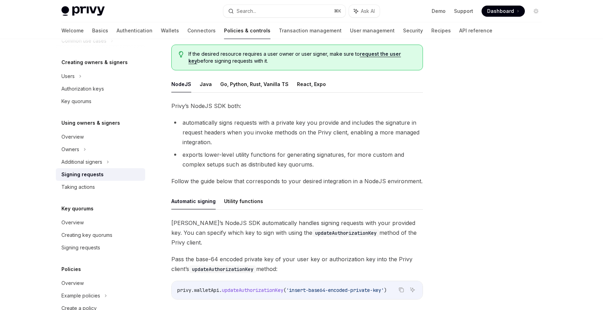
scroll to position [70, 0]
click at [231, 199] on button "Utility functions" at bounding box center [243, 201] width 39 height 16
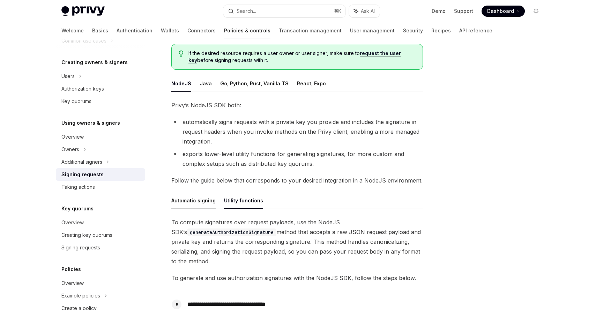
click at [200, 204] on button "Automatic signing" at bounding box center [193, 201] width 44 height 16
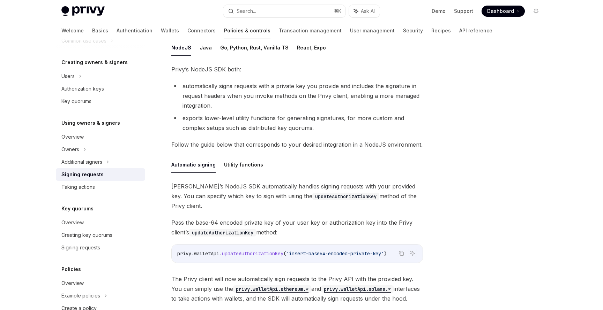
scroll to position [144, 0]
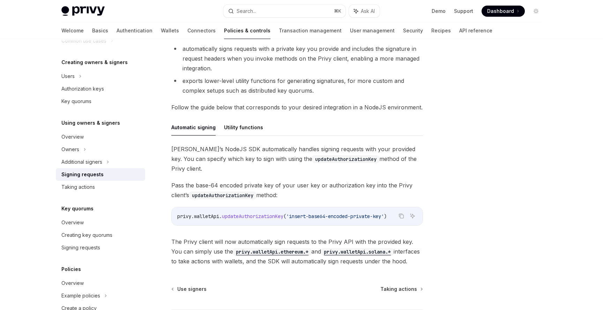
click at [218, 213] on span "walletApi" at bounding box center [206, 216] width 25 height 6
click at [244, 213] on span "updateAuthorizationKey" at bounding box center [252, 216] width 61 height 6
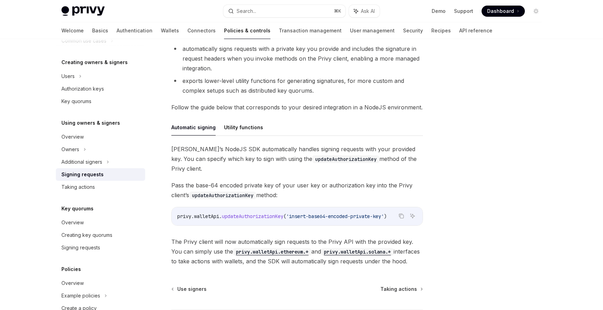
click at [244, 213] on span "updateAuthorizationKey" at bounding box center [252, 216] width 61 height 6
click at [284, 215] on div "privy . walletApi . updateAuthorizationKey ( 'insert-base64-encoded-private-key…" at bounding box center [297, 217] width 251 height 18
click at [94, 192] on link "Taking actions" at bounding box center [100, 187] width 89 height 13
type textarea "*"
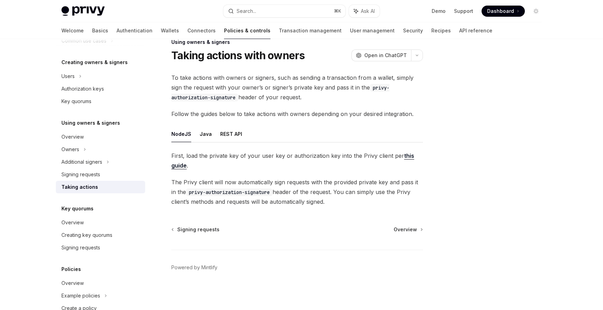
click at [183, 166] on link "this guide" at bounding box center [292, 160] width 243 height 17
click at [241, 194] on code "privy-authorization-signature" at bounding box center [229, 193] width 86 height 8
click at [254, 193] on code "privy-authorization-signature" at bounding box center [229, 193] width 86 height 8
click at [99, 178] on div "Signing requests" at bounding box center [80, 175] width 39 height 8
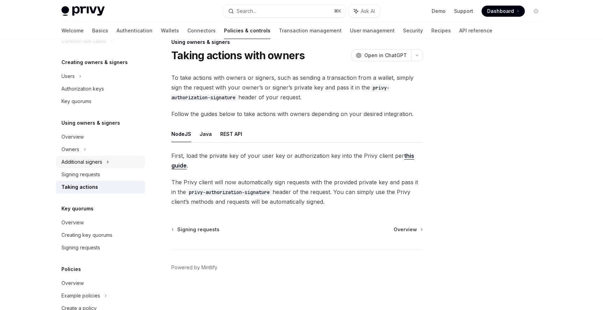
click at [104, 166] on div "Additional signers" at bounding box center [100, 162] width 89 height 13
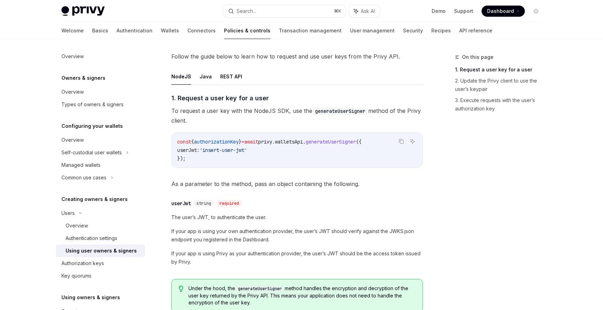
scroll to position [242, 0]
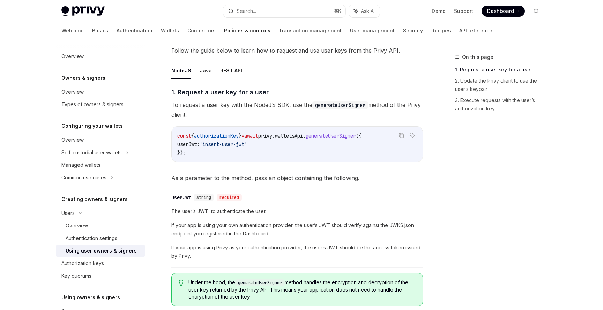
click at [294, 142] on code "const { authorizationKey } = await privy . [GEOGRAPHIC_DATA] . generateUserSign…" at bounding box center [297, 144] width 240 height 25
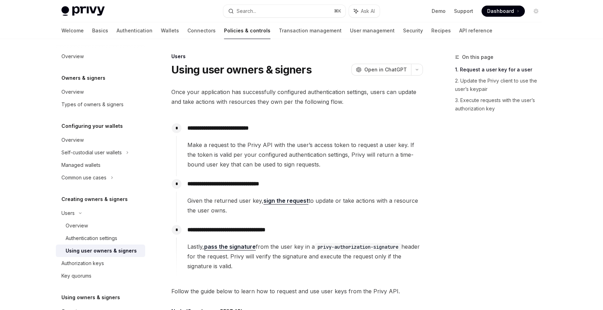
scroll to position [0, 0]
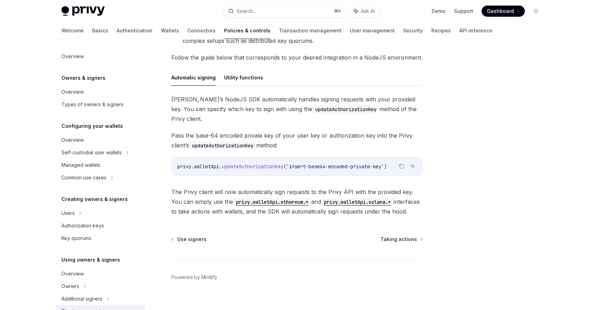
scroll to position [137, 0]
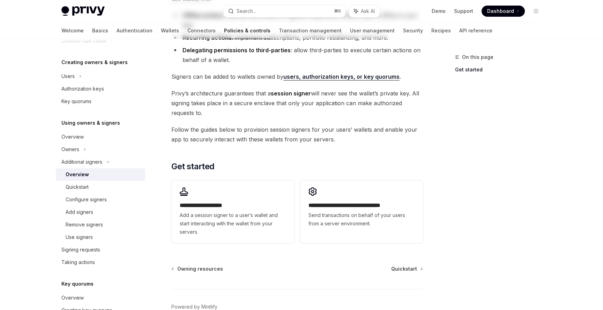
scroll to position [153, 0]
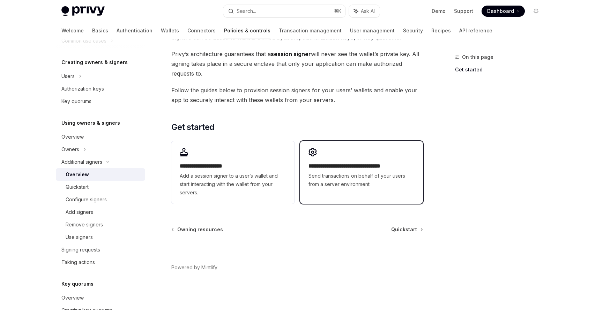
click at [329, 176] on span "Send transactions on behalf of your users from a server environment." at bounding box center [361, 180] width 106 height 17
type textarea "*"
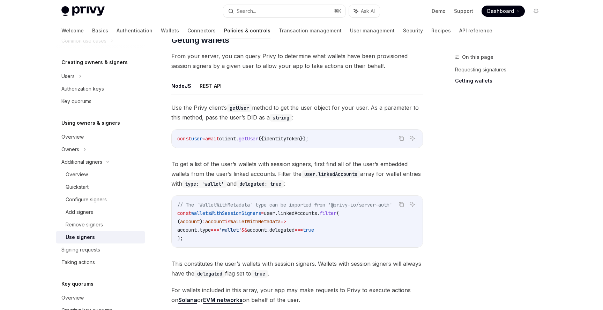
scroll to position [241, 0]
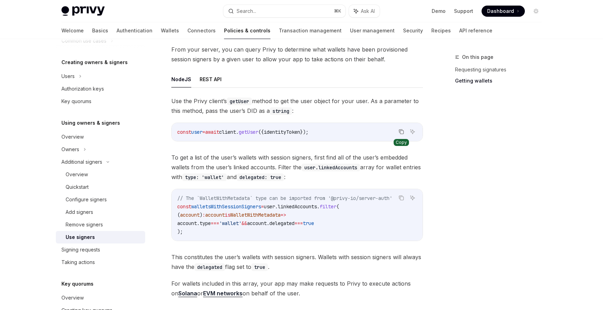
click at [399, 131] on icon "Copy the contents from the code block" at bounding box center [400, 131] width 3 height 3
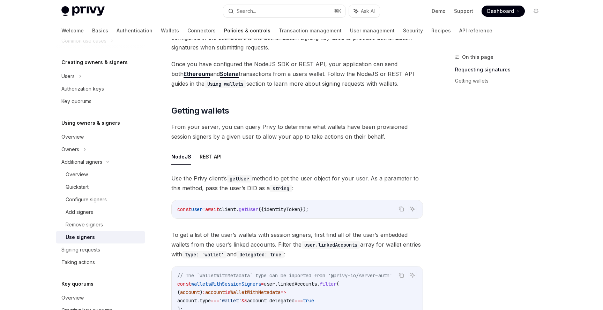
scroll to position [167, 0]
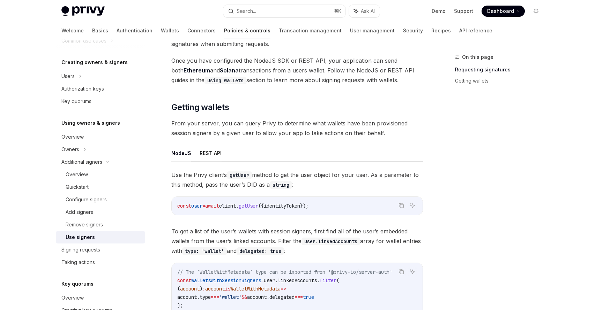
click at [213, 157] on button "REST API" at bounding box center [211, 153] width 22 height 16
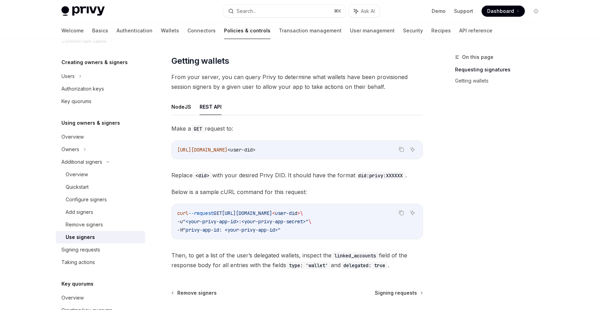
scroll to position [217, 0]
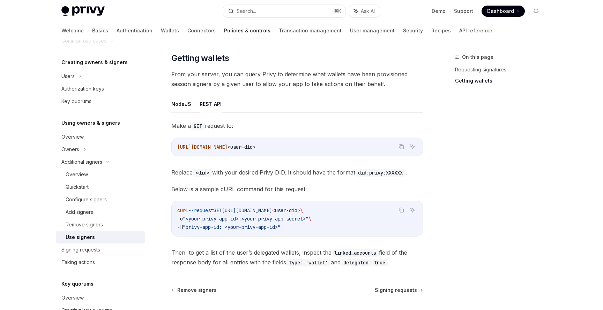
click at [184, 103] on button "NodeJS" at bounding box center [181, 104] width 20 height 16
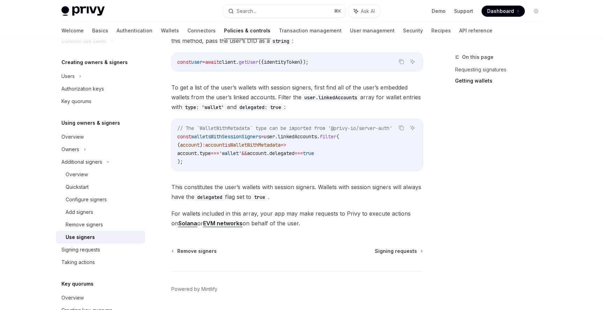
scroll to position [312, 0]
click at [133, 209] on div "Add signers" at bounding box center [103, 212] width 75 height 8
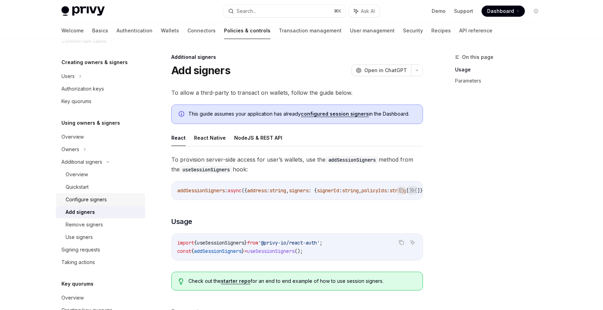
click at [134, 199] on div "Configure signers" at bounding box center [103, 200] width 75 height 8
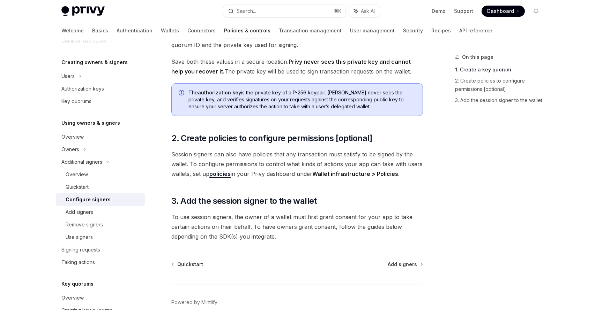
scroll to position [179, 0]
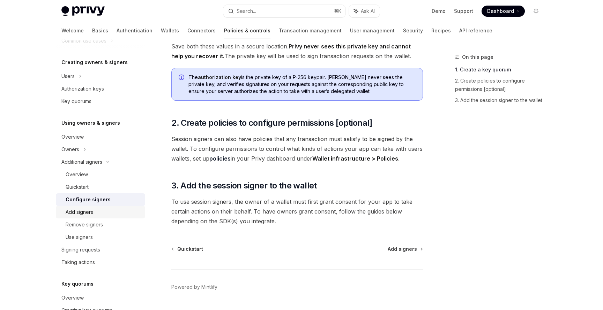
click at [104, 207] on link "Add signers" at bounding box center [100, 212] width 89 height 13
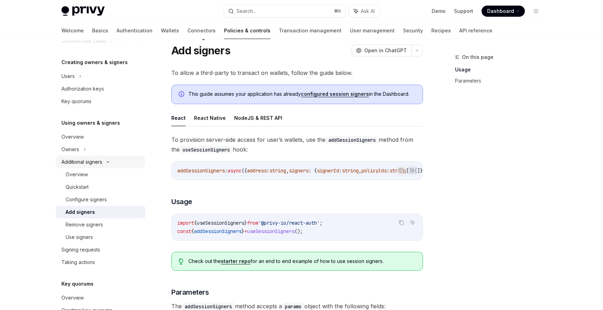
click at [113, 167] on div "Additional signers" at bounding box center [100, 162] width 89 height 13
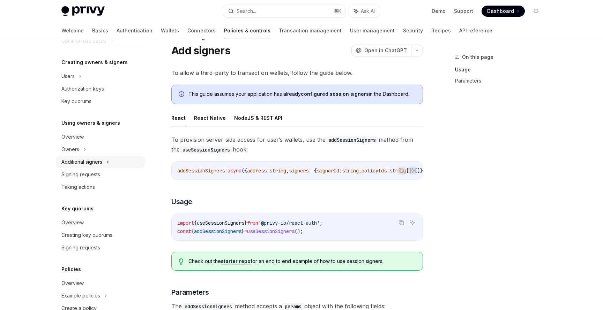
click at [113, 167] on div "Additional signers" at bounding box center [100, 162] width 89 height 13
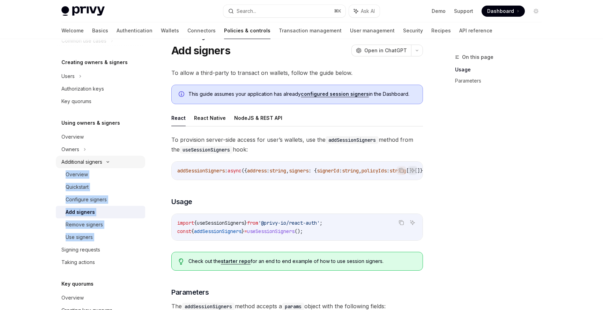
click at [113, 167] on div "Additional signers" at bounding box center [100, 162] width 89 height 13
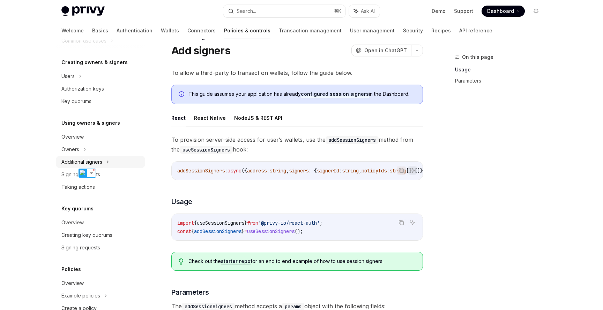
click at [114, 167] on div "Additional signers" at bounding box center [100, 162] width 89 height 13
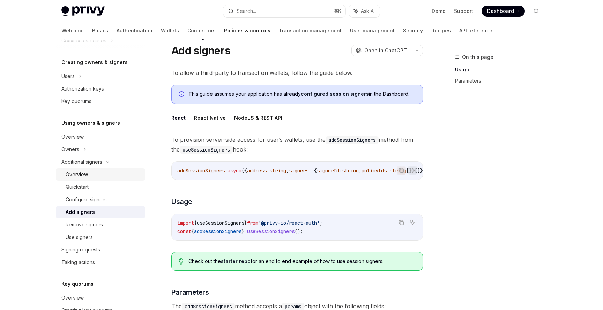
click at [113, 173] on div "Overview" at bounding box center [103, 175] width 75 height 8
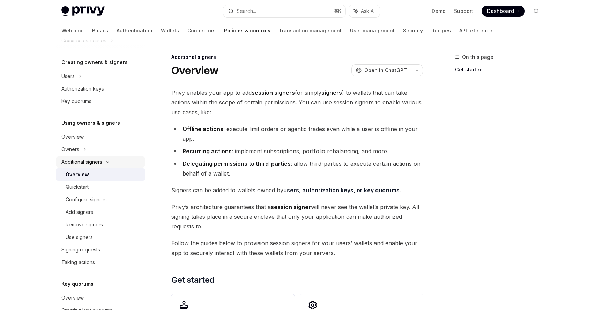
click at [82, 164] on div "Additional signers" at bounding box center [81, 162] width 41 height 8
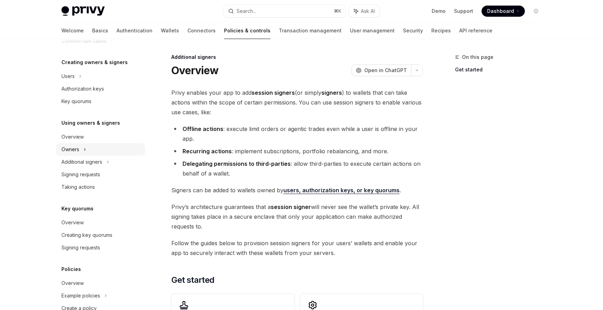
click at [96, 22] on div "Owners" at bounding box center [100, 15] width 89 height 13
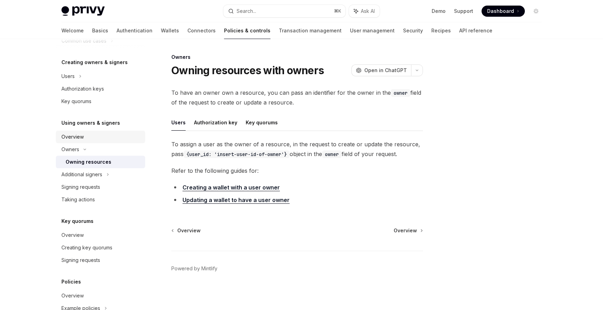
click at [100, 136] on div "Overview" at bounding box center [101, 137] width 80 height 8
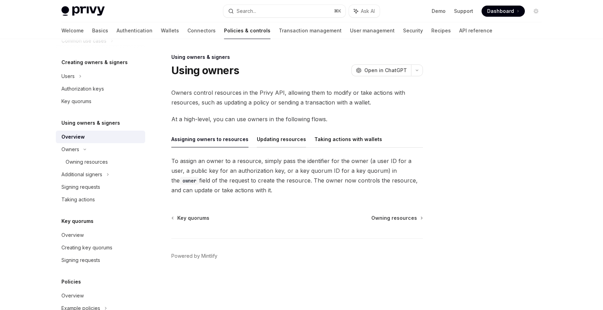
click at [266, 137] on button "Updating resources" at bounding box center [281, 139] width 49 height 16
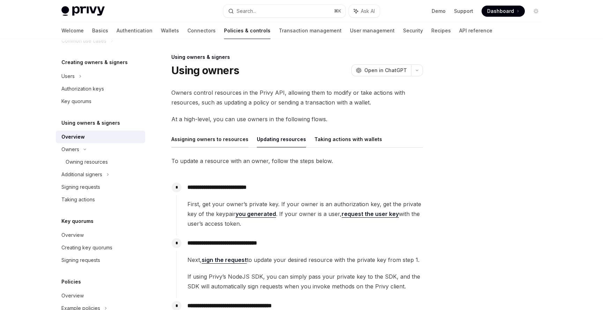
click at [231, 141] on button "Assigning owners to resources" at bounding box center [209, 139] width 77 height 16
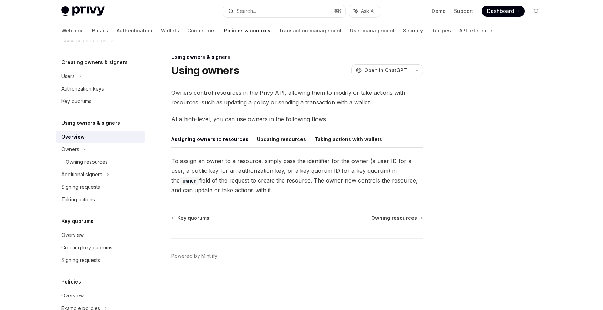
click at [106, 90] on div "Authorization keys" at bounding box center [101, 89] width 80 height 8
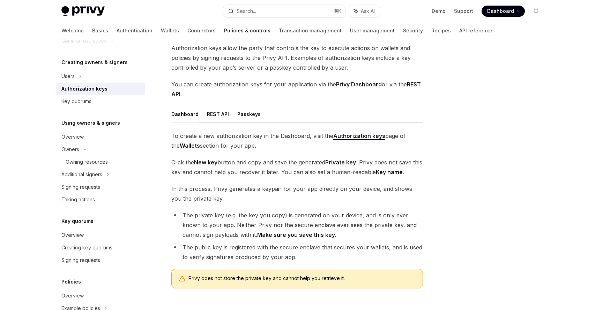
scroll to position [43, 0]
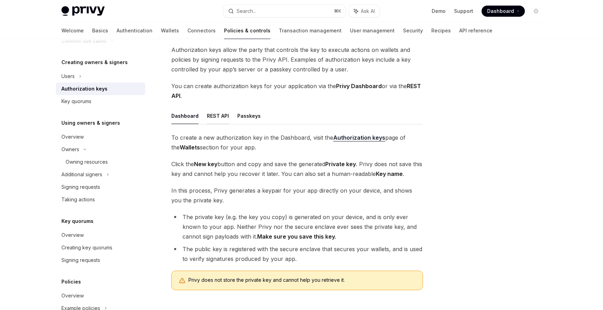
click at [214, 121] on button "REST API" at bounding box center [218, 116] width 22 height 16
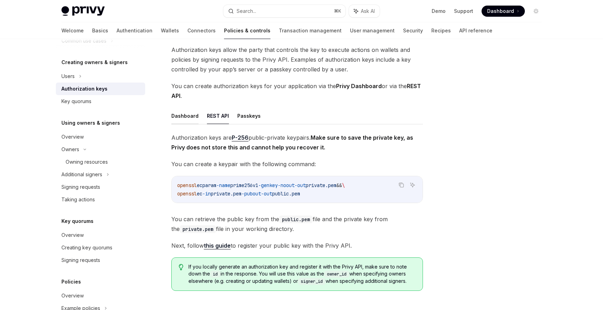
click at [188, 121] on button "Dashboard" at bounding box center [184, 116] width 27 height 16
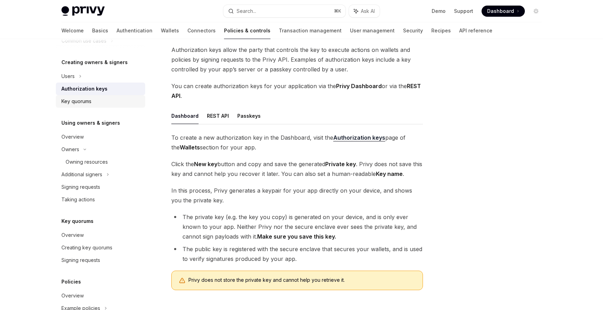
click at [111, 99] on div "Key quorums" at bounding box center [101, 101] width 80 height 8
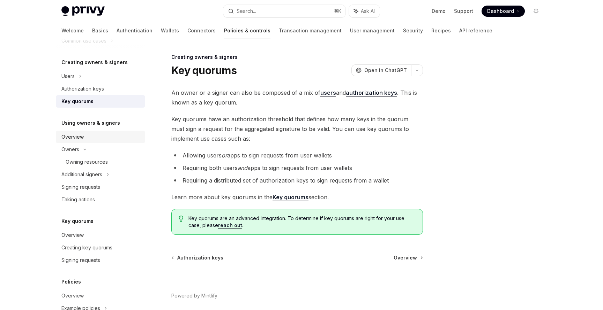
click at [118, 137] on div "Overview" at bounding box center [101, 137] width 80 height 8
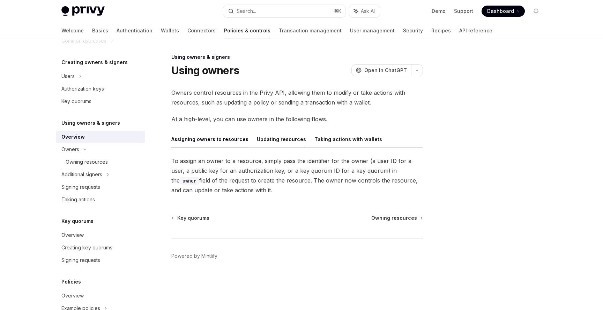
click at [272, 136] on button "Updating resources" at bounding box center [281, 139] width 49 height 16
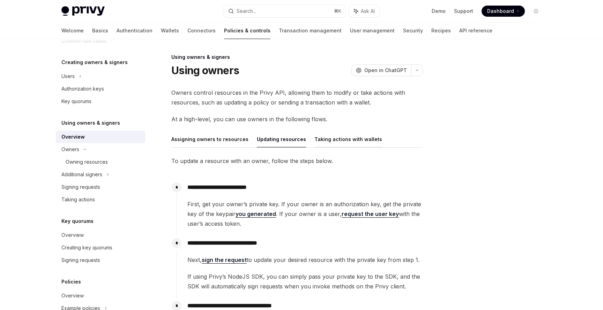
click at [339, 144] on button "Taking actions with wallets" at bounding box center [348, 139] width 68 height 16
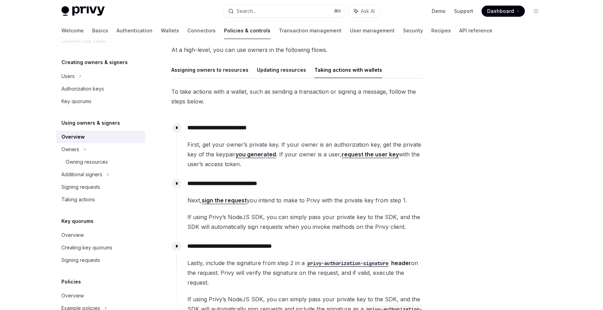
scroll to position [152, 0]
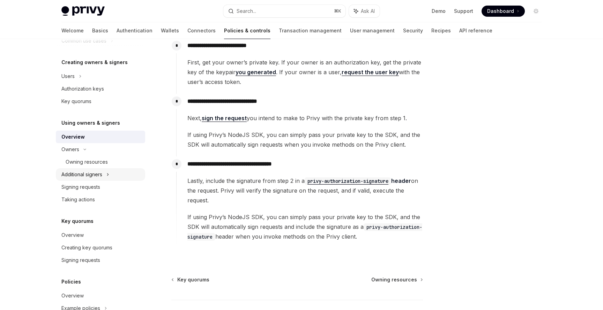
click at [101, 171] on div "Additional signers" at bounding box center [81, 175] width 41 height 8
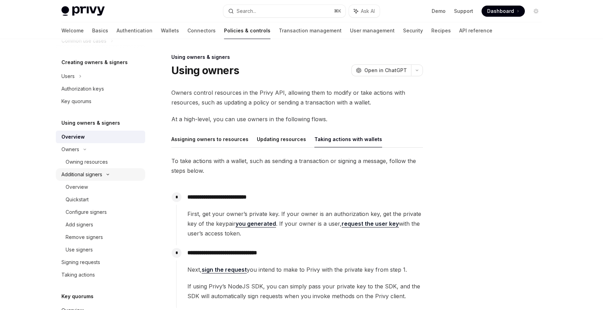
click at [101, 170] on div "Additional signers" at bounding box center [100, 174] width 89 height 13
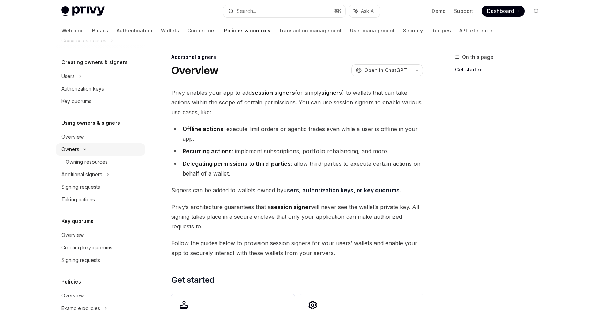
click at [103, 22] on div "Owners" at bounding box center [100, 15] width 89 height 13
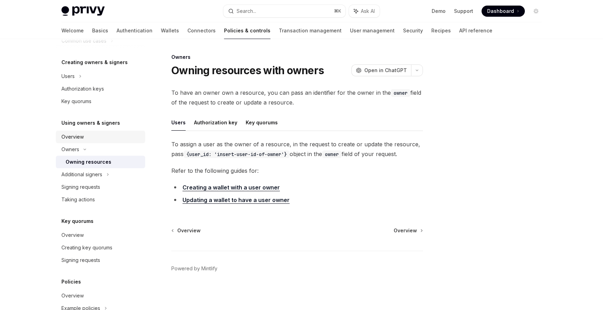
click at [103, 142] on link "Overview" at bounding box center [100, 137] width 89 height 13
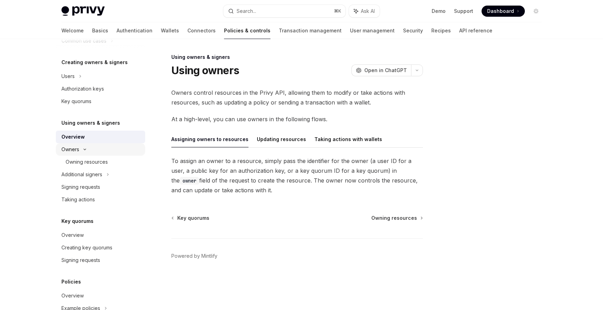
click at [91, 22] on div "Owners" at bounding box center [100, 15] width 89 height 13
click at [95, 22] on div "Owners" at bounding box center [100, 15] width 89 height 13
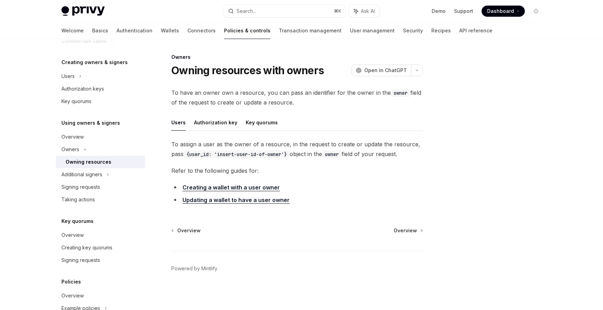
click at [95, 161] on div "Owning resources" at bounding box center [89, 162] width 46 height 8
click at [216, 123] on button "Authorization key" at bounding box center [215, 122] width 43 height 16
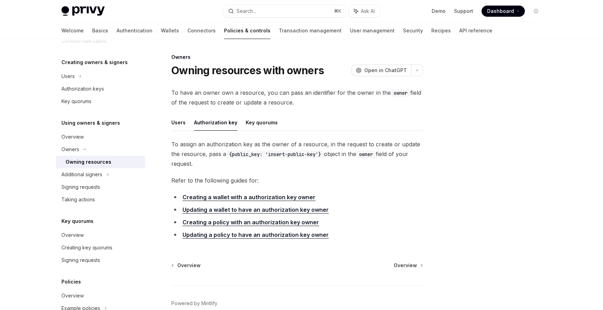
click at [253, 212] on link "Updating a wallet to have an authorization key owner" at bounding box center [255, 209] width 146 height 7
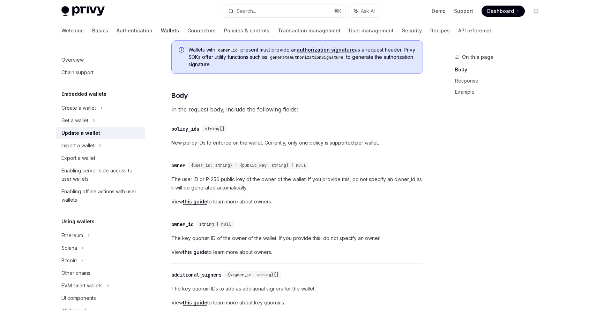
scroll to position [159, 0]
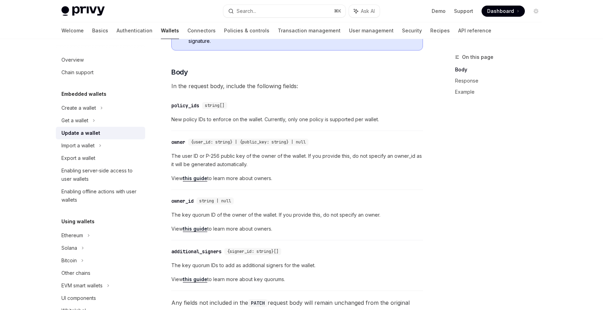
click at [210, 141] on span "{user_id: string} | {public_key: string} | null" at bounding box center [248, 143] width 115 height 6
click at [225, 175] on span "View this guide to learn more about owners." at bounding box center [296, 178] width 251 height 8
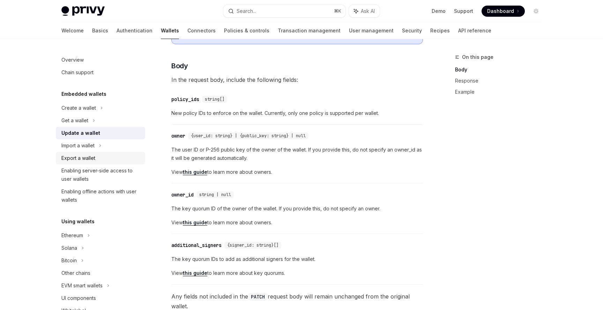
scroll to position [130, 0]
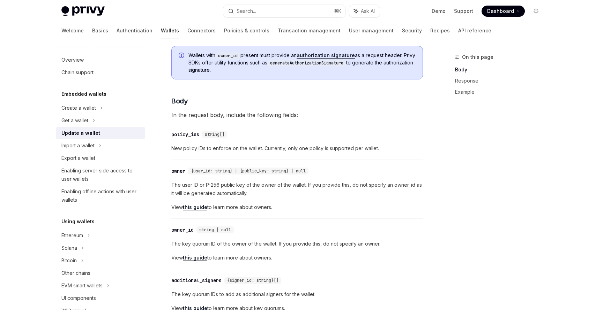
click at [161, 33] on link "Wallets" at bounding box center [170, 30] width 18 height 17
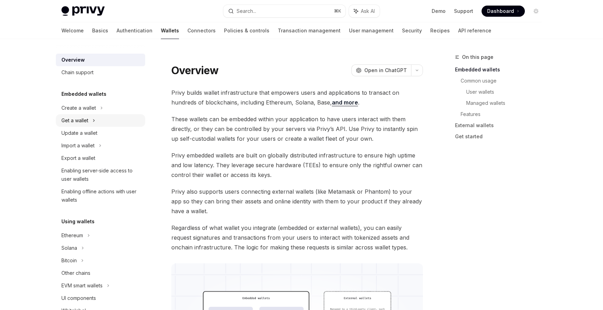
click at [101, 125] on div "Get a wallet" at bounding box center [100, 120] width 89 height 13
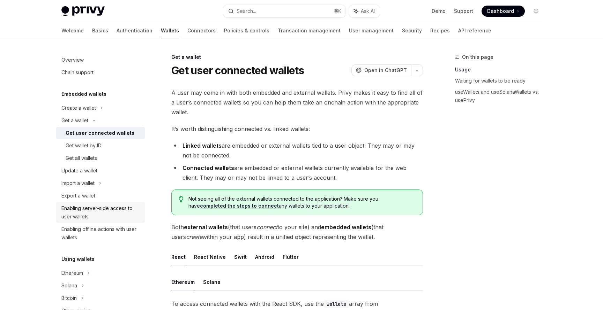
click at [105, 211] on div "Enabling server-side access to user wallets" at bounding box center [101, 212] width 80 height 17
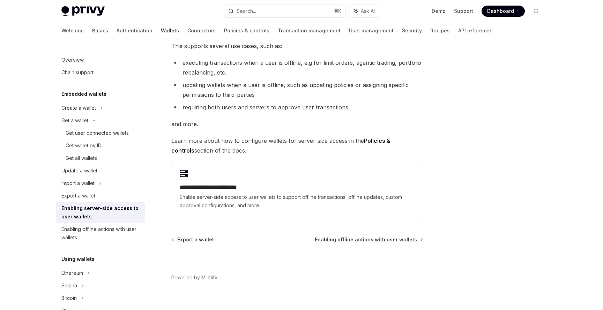
scroll to position [93, 0]
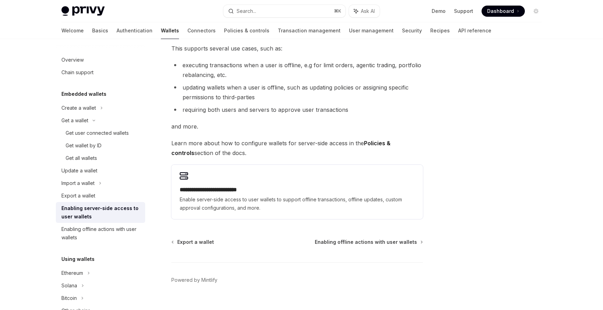
click at [255, 197] on span "Enable server-side access to user wallets to support offline transactions, offl…" at bounding box center [297, 204] width 235 height 17
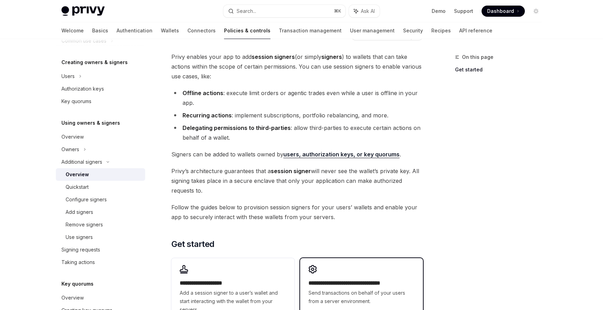
scroll to position [67, 0]
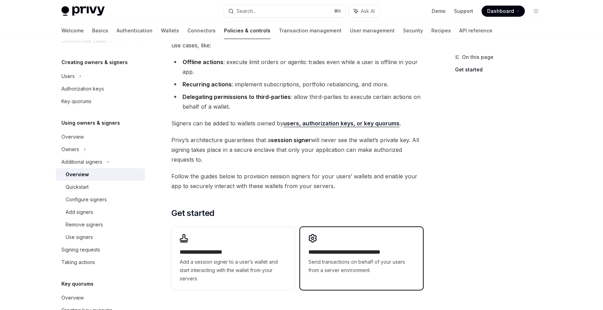
click at [355, 243] on div "**********" at bounding box center [361, 254] width 123 height 54
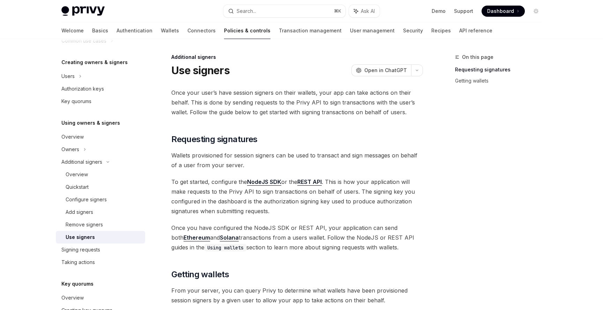
click at [355, 243] on span "Once you have configured the NodeJS SDK or REST API, your application can send …" at bounding box center [296, 237] width 251 height 29
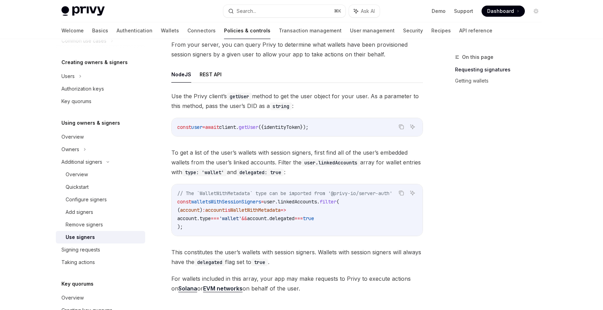
scroll to position [254, 0]
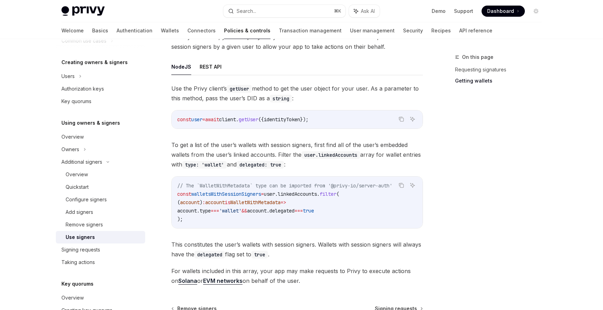
click at [258, 120] on span "getUser" at bounding box center [249, 119] width 20 height 6
click at [295, 120] on span "identityToken" at bounding box center [282, 119] width 36 height 6
copy span "identityToken"
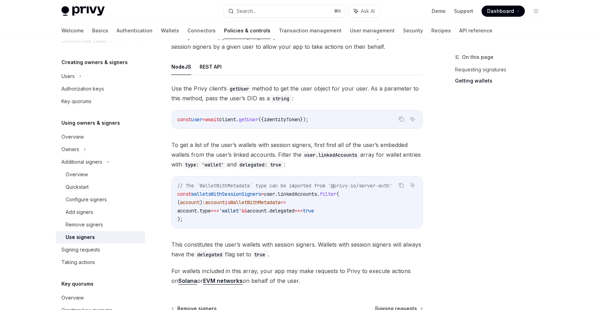
click at [258, 121] on span "getUser" at bounding box center [249, 119] width 20 height 6
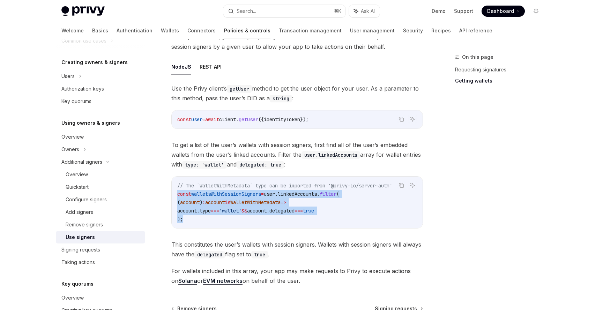
drag, startPoint x: 209, startPoint y: 226, endPoint x: 177, endPoint y: 196, distance: 43.7
click at [177, 196] on div "// The `WalletWithMetadata` type can be imported from '@privy-io/server-auth' c…" at bounding box center [297, 203] width 251 height 52
copy code "const walletsWithSessionSigners = user . linkedAccounts . filter ( ( account ) …"
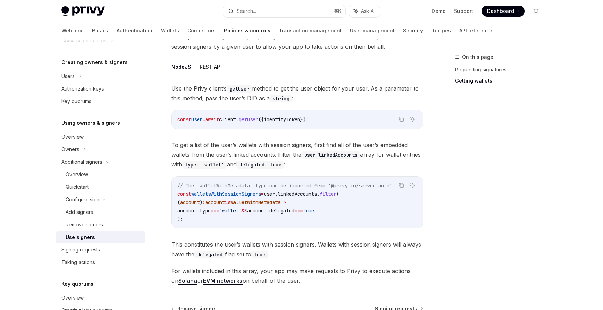
click at [239, 195] on span "walletsWithSessionSigners" at bounding box center [226, 194] width 70 height 6
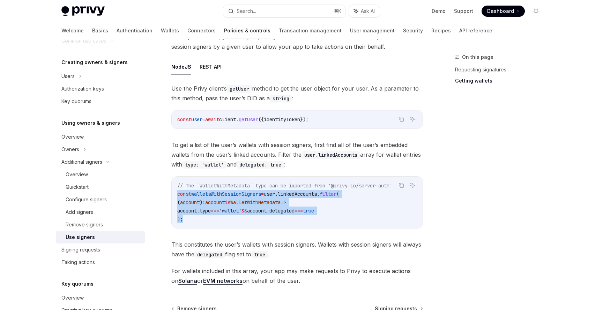
drag, startPoint x: 211, startPoint y: 222, endPoint x: 176, endPoint y: 194, distance: 43.9
click at [176, 194] on div "// The `WalletWithMetadata` type can be imported from '@privy-io/server-auth' c…" at bounding box center [297, 203] width 251 height 52
copy code "const walletsWithSessionSigners = user . linkedAccounts . filter ( ( account ) …"
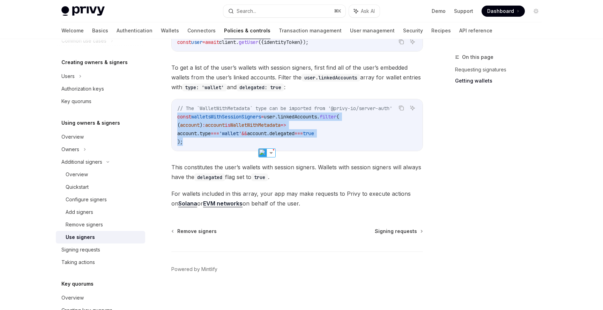
scroll to position [333, 0]
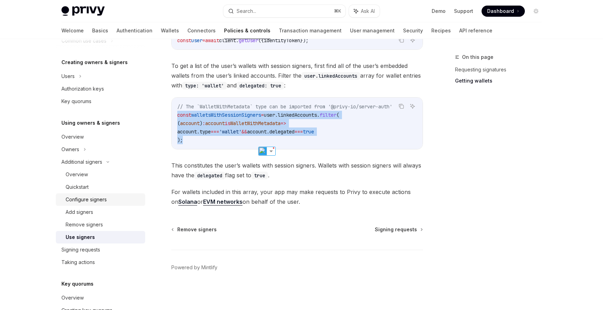
click at [103, 206] on link "Configure signers" at bounding box center [100, 200] width 89 height 13
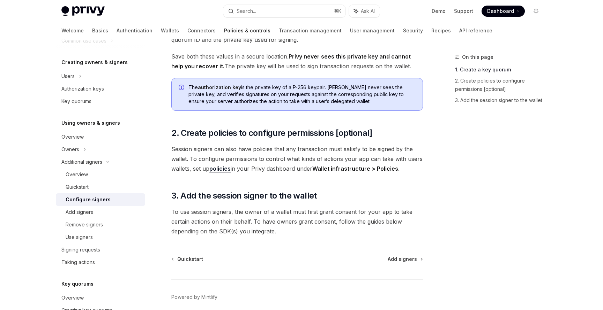
scroll to position [198, 0]
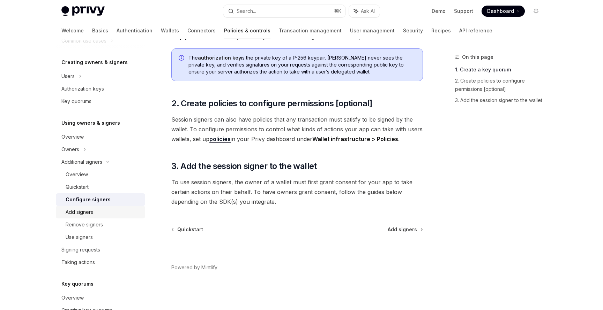
click at [103, 209] on div "Add signers" at bounding box center [103, 212] width 75 height 8
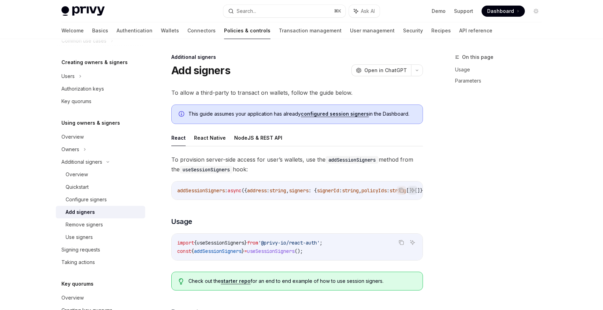
type textarea "*"
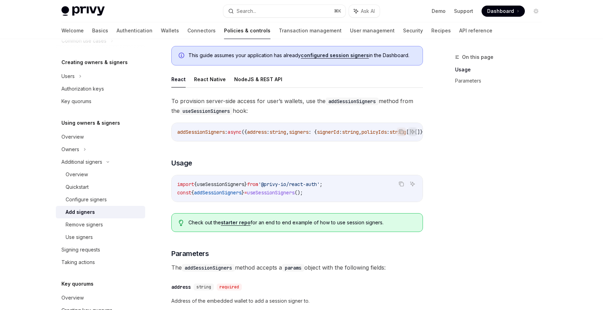
scroll to position [83, 0]
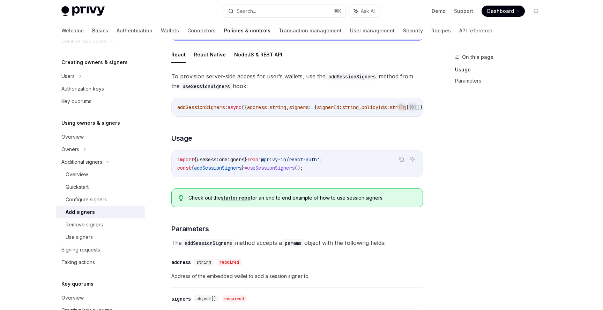
click at [235, 171] on span "addSessionSigners" at bounding box center [217, 168] width 47 height 6
copy span "addSessionSigners"
click at [235, 159] on span "useSessionSigners" at bounding box center [220, 160] width 47 height 6
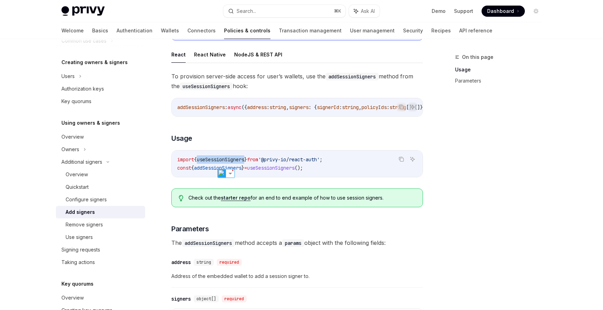
copy span "useSessionSigners"
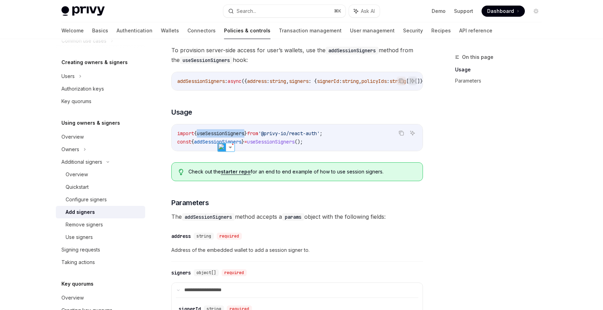
scroll to position [101, 0]
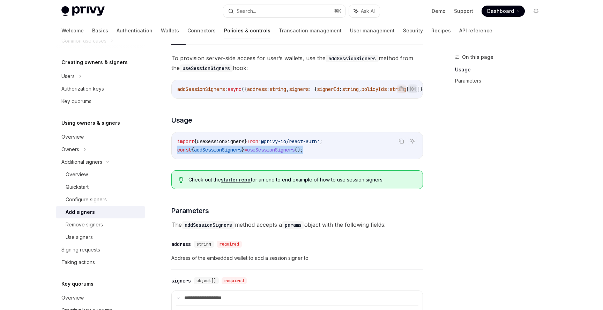
drag, startPoint x: 327, startPoint y: 154, endPoint x: 175, endPoint y: 153, distance: 152.1
click at [175, 153] on div "import { useSessionSigners } from '@privy-io/react-auth' ; const { addSessionSi…" at bounding box center [297, 146] width 251 height 27
copy span "const { addSessionSigners } = useSessionSigners ();"
